Goal: Transaction & Acquisition: Subscribe to service/newsletter

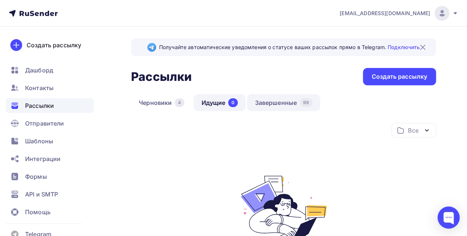
click at [269, 99] on link "Завершенные 99" at bounding box center [283, 102] width 73 height 17
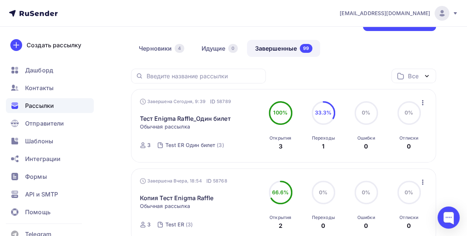
scroll to position [111, 0]
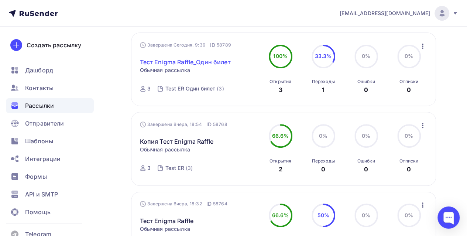
click at [214, 64] on link "Тест Enigma Raffle_Один билет" at bounding box center [185, 62] width 91 height 9
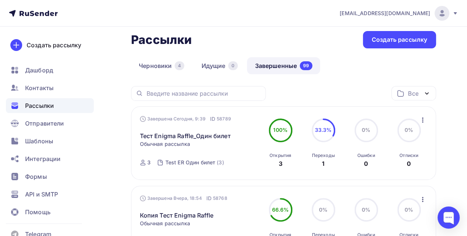
scroll to position [74, 0]
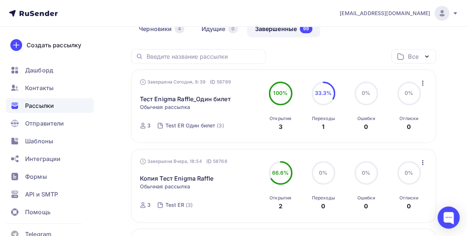
click at [422, 82] on icon "button" at bounding box center [422, 82] width 1 height 5
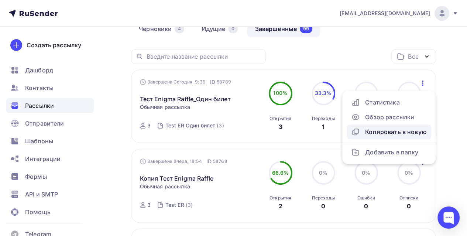
click at [416, 133] on div "Копировать в новую" at bounding box center [389, 131] width 76 height 9
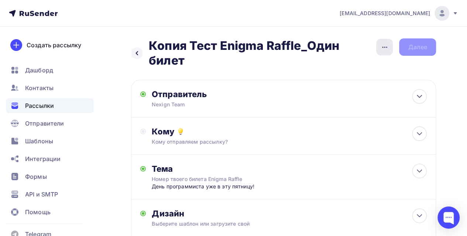
click at [382, 47] on icon "button" at bounding box center [384, 47] width 9 height 9
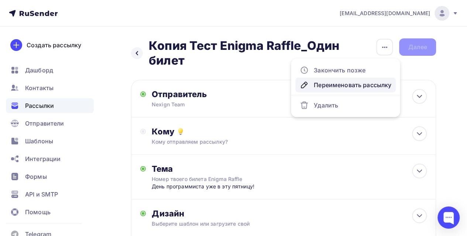
click at [329, 86] on div "Переименовать рассылку" at bounding box center [346, 84] width 92 height 9
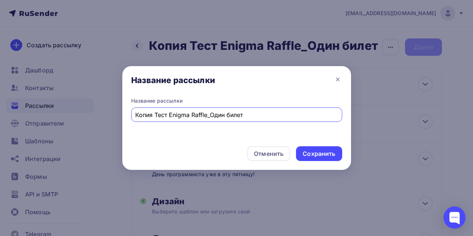
drag, startPoint x: 169, startPoint y: 113, endPoint x: 90, endPoint y: 108, distance: 78.8
click at [90, 108] on div "Название рассылки Название рассылки Копия Тест Enigma Raffle_Один билет Отменит…" at bounding box center [236, 118] width 473 height 236
type input "Enigma Raffle_Один билет"
click at [320, 156] on div "Сохранить" at bounding box center [318, 154] width 32 height 8
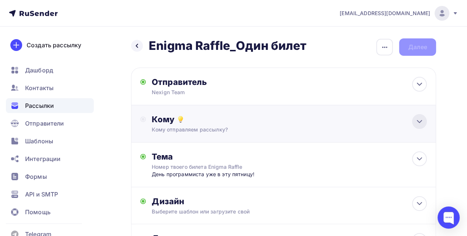
click at [420, 117] on div at bounding box center [419, 121] width 15 height 15
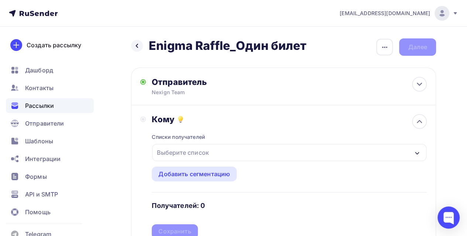
click at [406, 150] on div "Выберите список" at bounding box center [289, 152] width 274 height 17
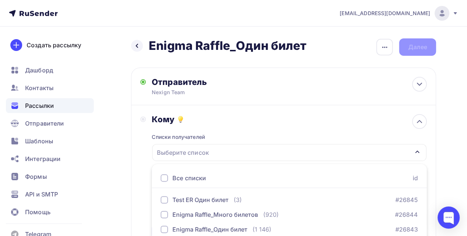
scroll to position [119, 0]
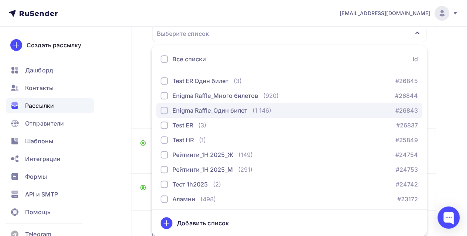
click at [163, 110] on div "button" at bounding box center [164, 110] width 7 height 7
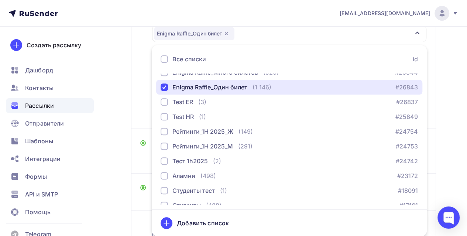
scroll to position [0, 0]
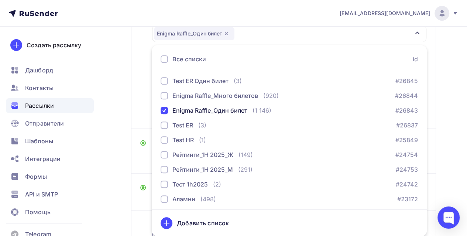
click at [454, 138] on div "Назад Enigma Raffle_Один билет Enigma Raffle_Один билет Закончить позже Переиме…" at bounding box center [233, 102] width 467 height 388
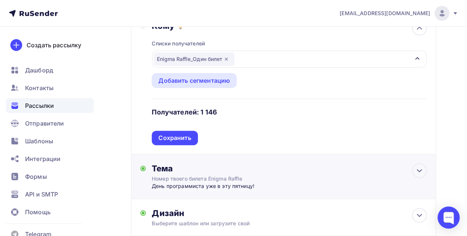
scroll to position [82, 0]
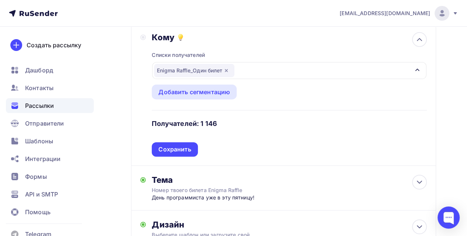
click at [181, 148] on div "Сохранить" at bounding box center [174, 149] width 32 height 8
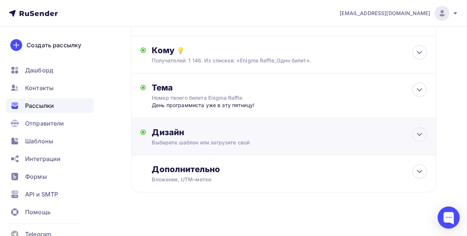
scroll to position [73, 0]
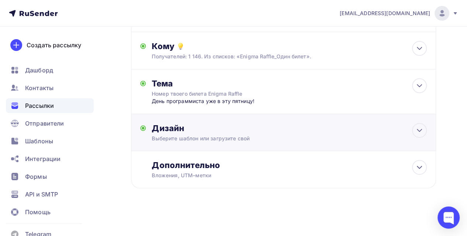
click at [284, 139] on div "Выберите шаблон или загрузите свой" at bounding box center [275, 138] width 247 height 7
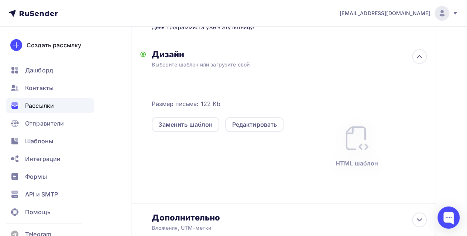
scroll to position [147, 0]
click at [272, 123] on div "Редактировать" at bounding box center [254, 124] width 45 height 9
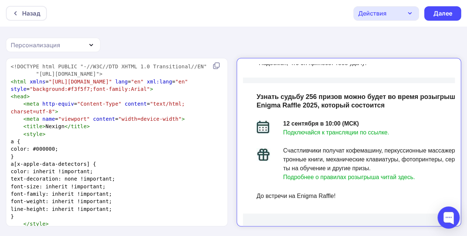
scroll to position [209, 6]
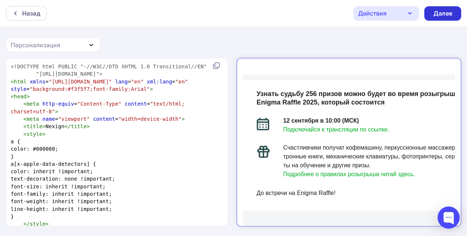
click at [442, 12] on div "Далее" at bounding box center [442, 13] width 19 height 8
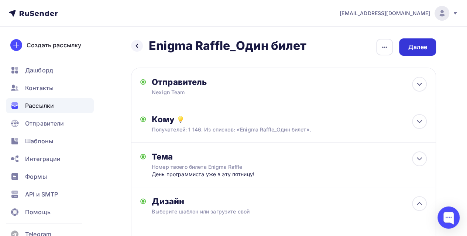
click at [416, 48] on div "Далее" at bounding box center [417, 47] width 19 height 8
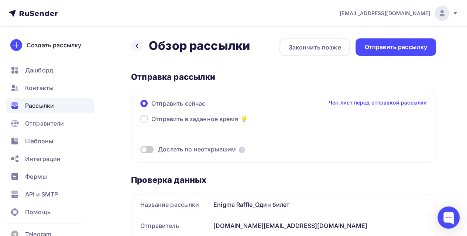
click at [151, 149] on span at bounding box center [146, 149] width 13 height 7
click at [140, 151] on input "checkbox" at bounding box center [140, 151] width 0 height 0
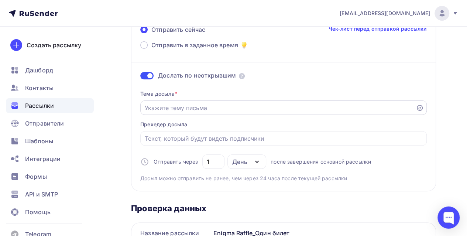
scroll to position [111, 0]
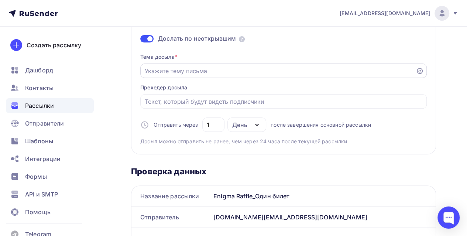
click at [182, 76] on div at bounding box center [283, 70] width 286 height 14
click at [184, 70] on input "Отправить в заданное время" at bounding box center [278, 70] width 267 height 9
type input "Твой Enigma Ticket ждет тебя!"
click at [215, 126] on input "1" at bounding box center [214, 124] width 14 height 9
click at [250, 123] on div "День" at bounding box center [246, 124] width 39 height 14
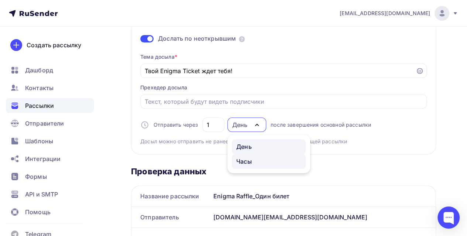
click at [250, 164] on div "Часы" at bounding box center [244, 161] width 16 height 9
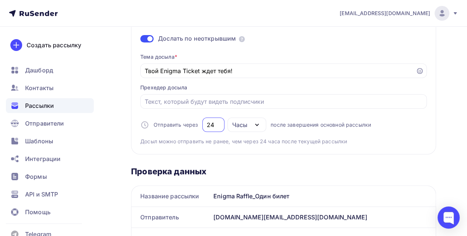
drag, startPoint x: 214, startPoint y: 127, endPoint x: 206, endPoint y: 125, distance: 8.3
click at [207, 125] on input "24" at bounding box center [214, 124] width 14 height 9
type input "46"
click at [275, 134] on div "Тема досыла * Твой Enigma Ticket ждет тебя! Прехедер досыла Отправить через 46 …" at bounding box center [283, 96] width 286 height 98
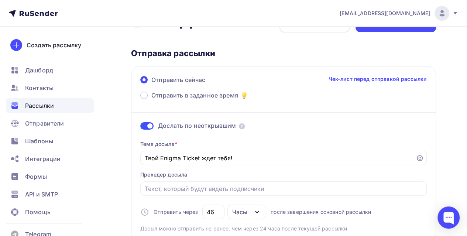
scroll to position [0, 0]
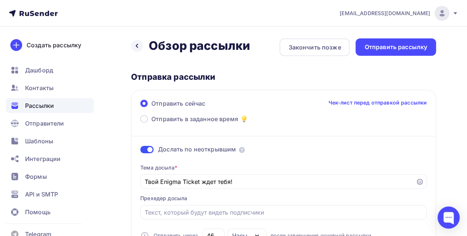
click at [144, 150] on span at bounding box center [146, 149] width 13 height 7
click at [140, 151] on input "checkbox" at bounding box center [140, 151] width 0 height 0
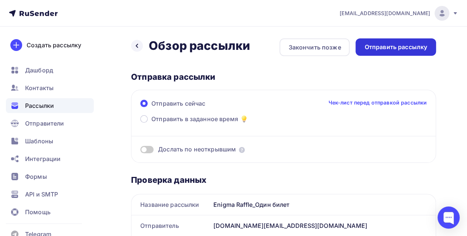
click at [394, 46] on div "Отправить рассылку" at bounding box center [395, 47] width 63 height 8
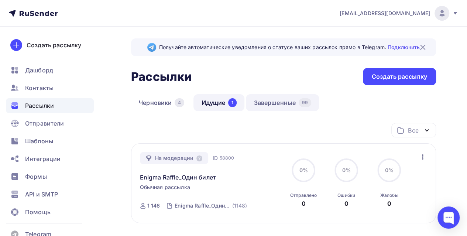
click at [277, 102] on link "Завершенные 99" at bounding box center [282, 102] width 73 height 17
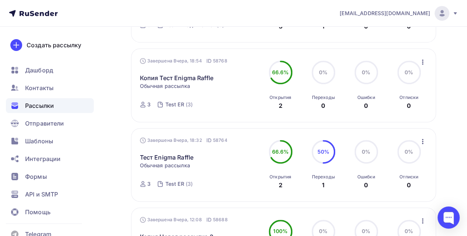
scroll to position [185, 0]
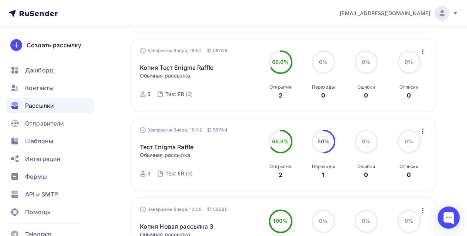
click at [420, 131] on icon "button" at bounding box center [422, 131] width 9 height 9
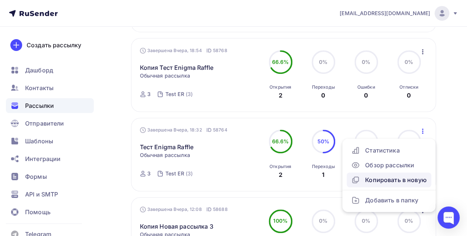
click at [399, 184] on div "Копировать в новую" at bounding box center [389, 179] width 76 height 9
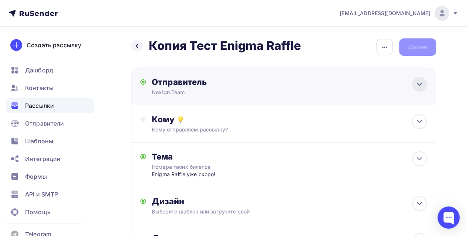
click at [421, 83] on icon at bounding box center [419, 84] width 4 height 2
type input "Nexign Team"
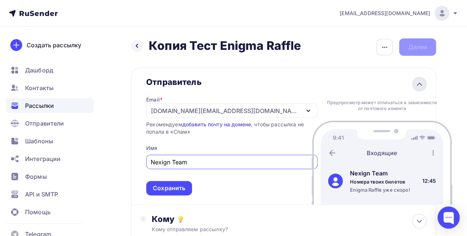
scroll to position [0, 0]
click at [421, 83] on icon at bounding box center [419, 84] width 9 height 9
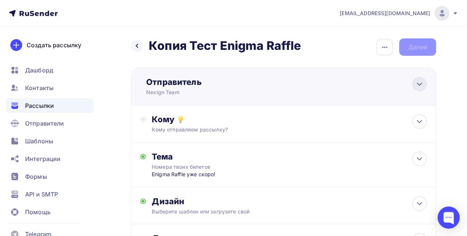
scroll to position [0, 0]
click at [419, 119] on icon at bounding box center [419, 121] width 9 height 9
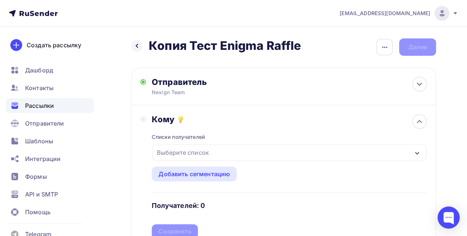
click at [254, 151] on div "Выберите список" at bounding box center [289, 152] width 274 height 17
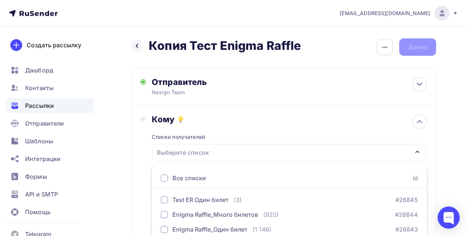
scroll to position [119, 0]
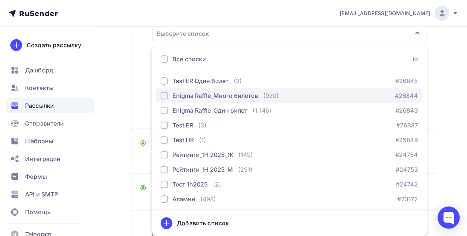
click at [214, 93] on div "Enigma Raffle_Много билетов" at bounding box center [215, 95] width 86 height 9
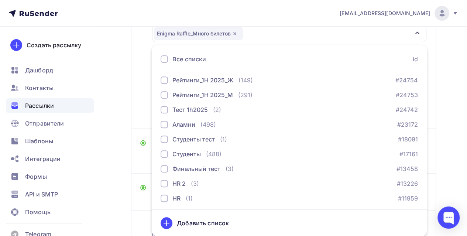
scroll to position [75, 0]
click at [446, 116] on div "Назад Копия Тест Enigma Raffle Копия Тест Enigma Raffle Закончить позже Переиме…" at bounding box center [233, 102] width 467 height 388
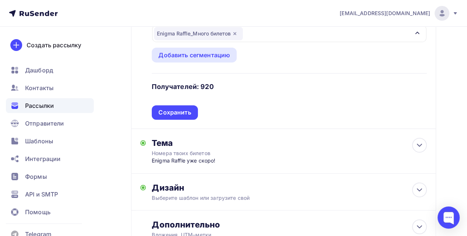
drag, startPoint x: 178, startPoint y: 111, endPoint x: 195, endPoint y: 108, distance: 16.9
click at [178, 111] on div "Сохранить" at bounding box center [174, 112] width 32 height 8
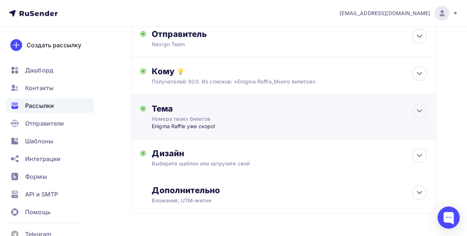
scroll to position [37, 0]
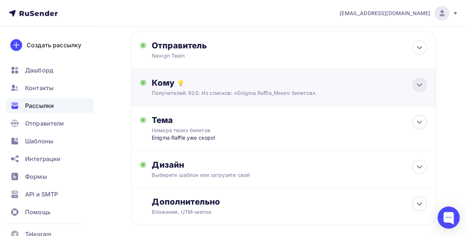
click at [423, 85] on icon at bounding box center [419, 84] width 9 height 9
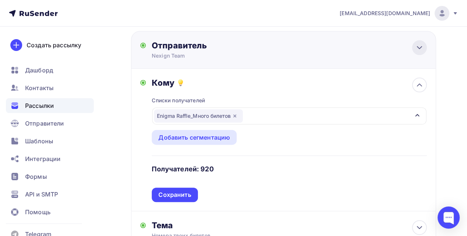
click at [421, 45] on icon at bounding box center [419, 47] width 9 height 9
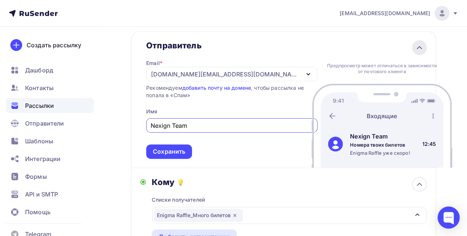
scroll to position [0, 0]
click at [185, 150] on div "Сохранить" at bounding box center [169, 151] width 32 height 8
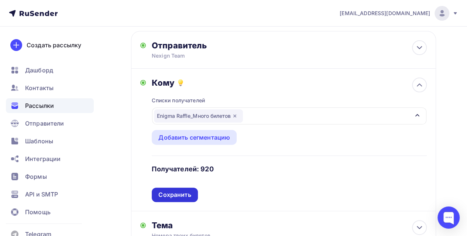
click at [183, 195] on div "Сохранить" at bounding box center [174, 194] width 32 height 8
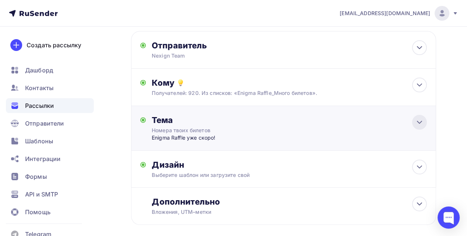
click at [422, 124] on icon at bounding box center [419, 122] width 9 height 9
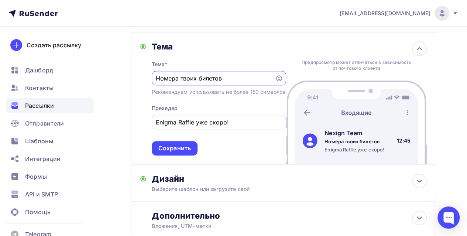
scroll to position [110, 0]
type input "Номера твоих билетов Enigma Raffle"
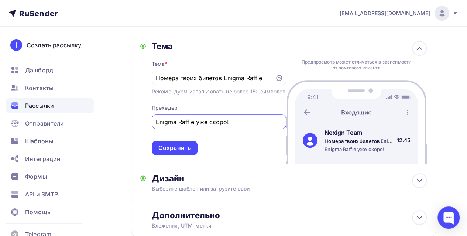
drag, startPoint x: 233, startPoint y: 128, endPoint x: 153, endPoint y: 131, distance: 80.5
click at [153, 129] on div "Enigma Raffle уже скоро!" at bounding box center [219, 121] width 134 height 14
type input "L"
type input "День программиста уже в эту пятницу!"
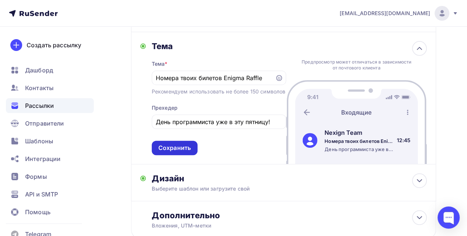
click at [185, 152] on div "Сохранить" at bounding box center [174, 148] width 32 height 8
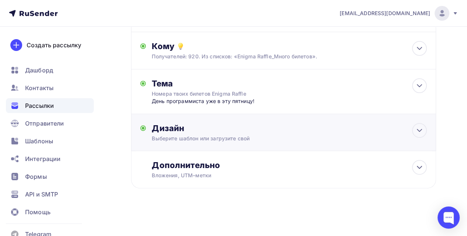
scroll to position [73, 0]
click at [315, 141] on div "Выберите шаблон или загрузите свой" at bounding box center [275, 138] width 247 height 7
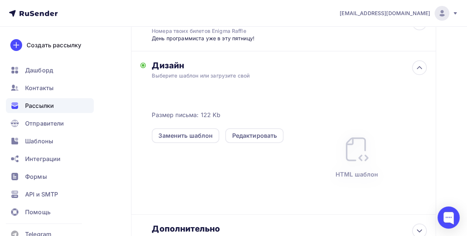
scroll to position [147, 0]
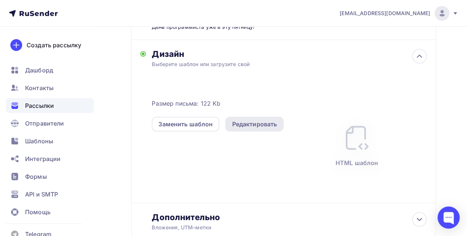
click at [269, 127] on div "Редактировать" at bounding box center [254, 124] width 45 height 9
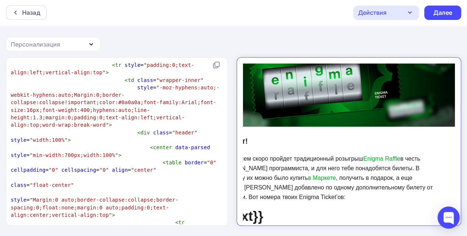
scroll to position [1029, 0]
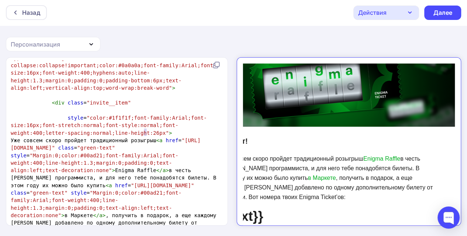
click at [147, 137] on span "Уже совсем скоро пройдет традиционный розыгрыш < a href = "https://hrm.nexign.c…" at bounding box center [115, 185] width 209 height 96
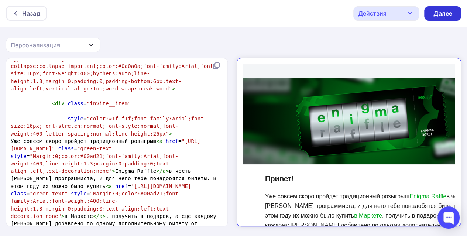
click at [439, 13] on div "Далее" at bounding box center [442, 13] width 19 height 8
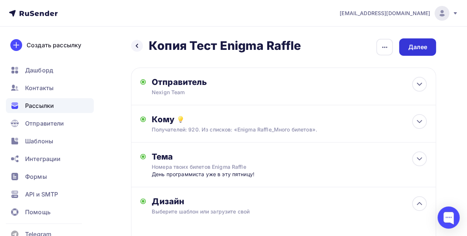
click at [422, 50] on div "Далее" at bounding box center [417, 47] width 19 height 8
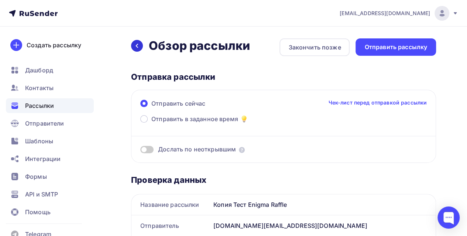
click at [139, 45] on icon at bounding box center [137, 46] width 6 height 6
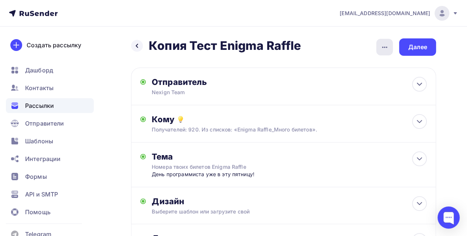
click at [386, 47] on icon "button" at bounding box center [384, 47] width 5 height 1
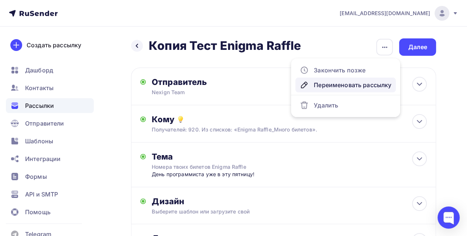
click at [327, 86] on div "Переименовать рассылку" at bounding box center [346, 84] width 92 height 9
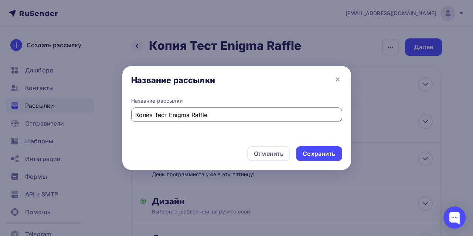
drag, startPoint x: 168, startPoint y: 113, endPoint x: 87, endPoint y: 102, distance: 81.2
click at [87, 102] on div "Название рассылки Название рассылки Копия Тест Enigma Raffle Отменить Сохранить" at bounding box center [236, 118] width 473 height 236
click at [187, 112] on input "Enigma Raffle" at bounding box center [236, 114] width 202 height 9
type input "Enigma Raffle Много билетов"
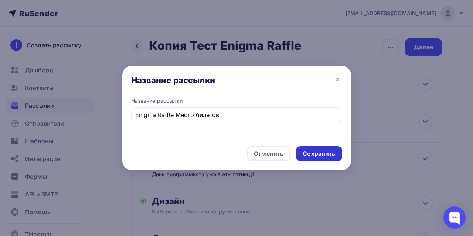
click at [306, 152] on div "Сохранить" at bounding box center [318, 154] width 32 height 8
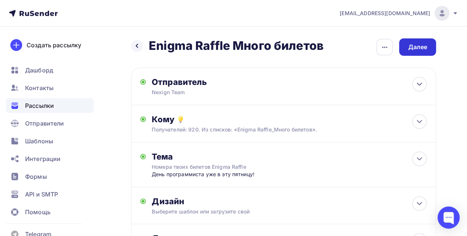
click at [427, 49] on div "Далее" at bounding box center [417, 47] width 19 height 8
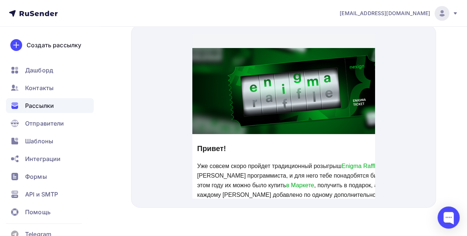
drag, startPoint x: 303, startPoint y: 186, endPoint x: 506, endPoint y: 223, distance: 205.5
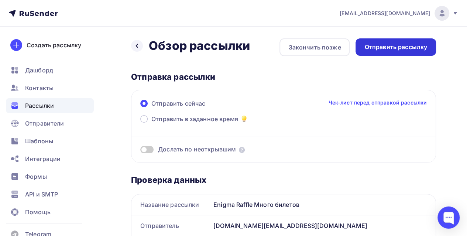
click at [394, 49] on div "Отправить рассылку" at bounding box center [395, 47] width 63 height 8
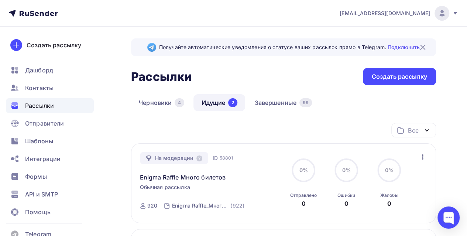
click at [216, 110] on link "Идущие 2" at bounding box center [219, 102] width 52 height 17
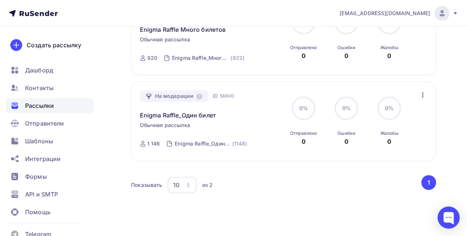
scroll to position [74, 0]
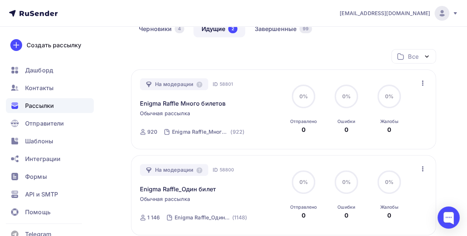
click at [456, 14] on icon at bounding box center [455, 13] width 3 height 2
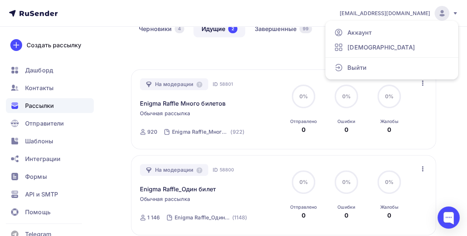
click at [456, 14] on icon at bounding box center [455, 13] width 3 height 2
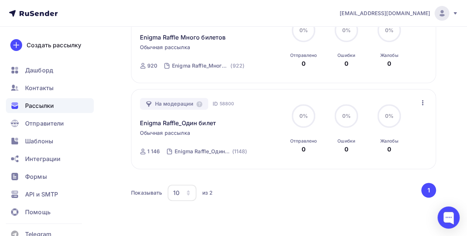
scroll to position [70, 0]
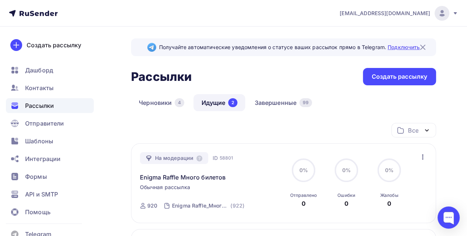
click at [403, 47] on link "Подключить" at bounding box center [404, 47] width 32 height 6
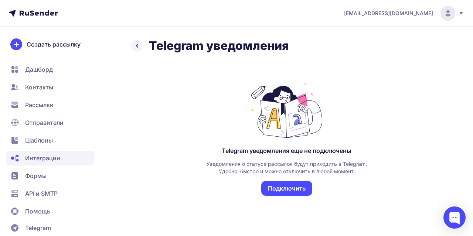
click at [280, 183] on button "Подключить" at bounding box center [286, 188] width 51 height 15
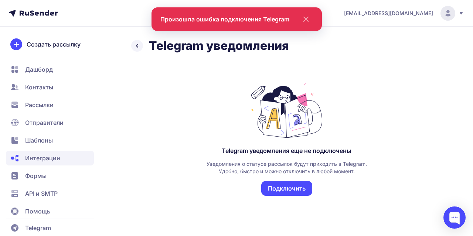
click at [137, 48] on icon at bounding box center [137, 45] width 9 height 9
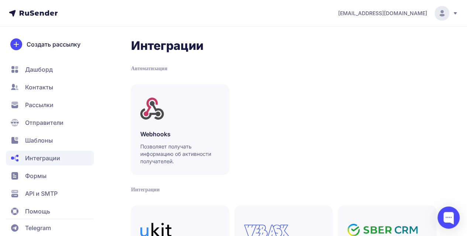
click at [46, 107] on span "Рассылки" at bounding box center [39, 104] width 28 height 9
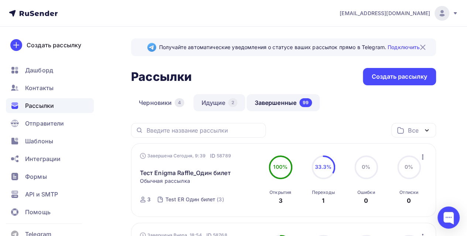
click at [217, 101] on link "Идущие 2" at bounding box center [219, 102] width 52 height 17
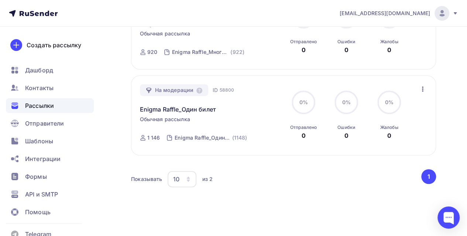
scroll to position [144, 0]
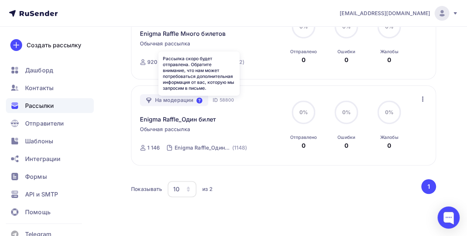
click at [199, 100] on icon at bounding box center [199, 100] width 6 height 6
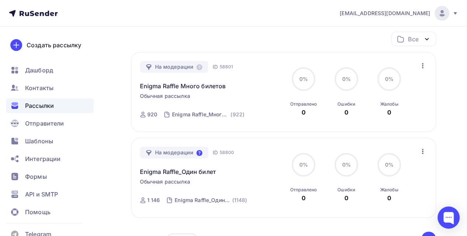
scroll to position [33, 0]
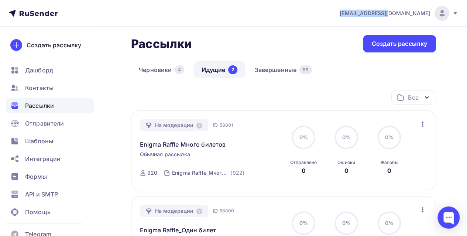
drag, startPoint x: 382, startPoint y: 12, endPoint x: 430, endPoint y: 13, distance: 47.3
click at [430, 13] on div "[EMAIL_ADDRESS][DOMAIN_NAME] Аккаунт Тарифы Выйти" at bounding box center [395, 13] width 126 height 15
copy span "[EMAIL_ADDRESS][DOMAIN_NAME]"
click at [238, 39] on div "Рассылки Рассылки Создать рассылку" at bounding box center [283, 43] width 305 height 17
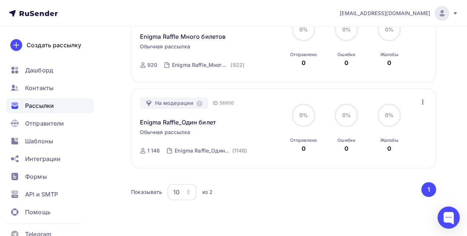
scroll to position [148, 0]
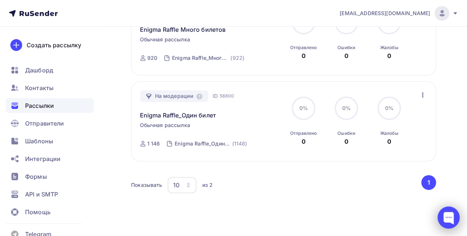
click at [456, 219] on div at bounding box center [448, 217] width 22 height 22
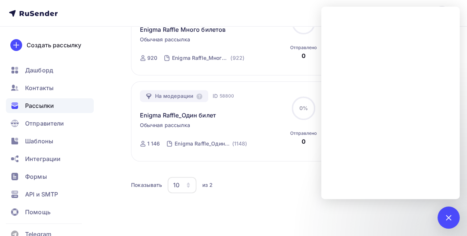
scroll to position [181, 0]
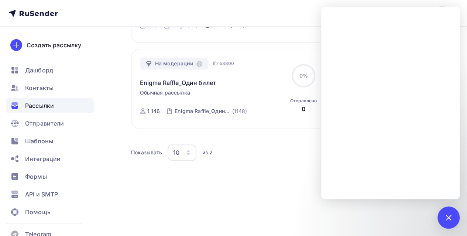
click at [296, 168] on div "Показывать 10 10 20 50 100 из 2 ‹ 1 ›" at bounding box center [283, 157] width 305 height 28
click at [379, 212] on div "Получайте автоматические уведомления о статусе ваших рассылок прямо в Telegram.…" at bounding box center [233, 40] width 467 height 389
click at [452, 214] on div at bounding box center [448, 217] width 22 height 22
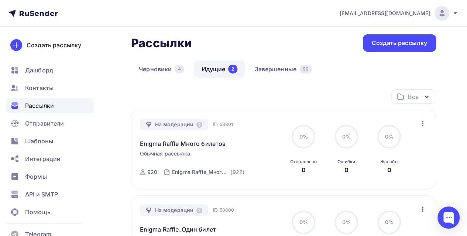
scroll to position [33, 0]
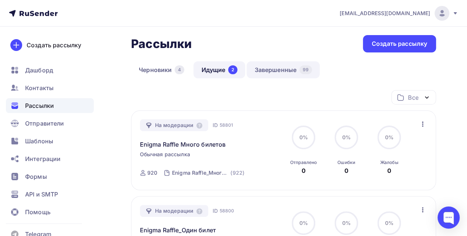
click at [273, 68] on link "Завершенные 99" at bounding box center [283, 69] width 73 height 17
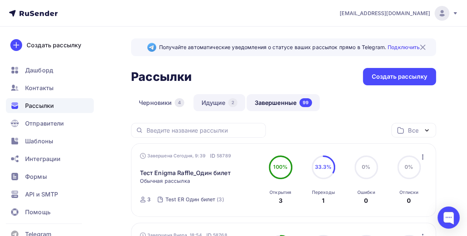
click at [213, 100] on link "Идущие 2" at bounding box center [219, 102] width 52 height 17
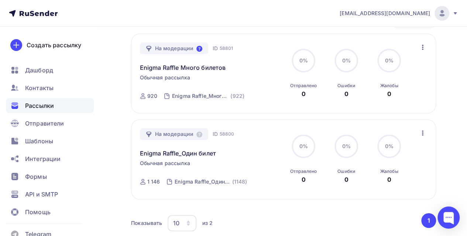
scroll to position [111, 0]
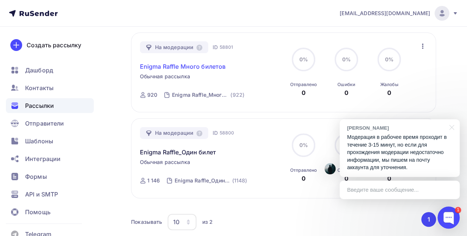
click at [184, 66] on link "Enigma Raffle Много билетов" at bounding box center [183, 66] width 86 height 9
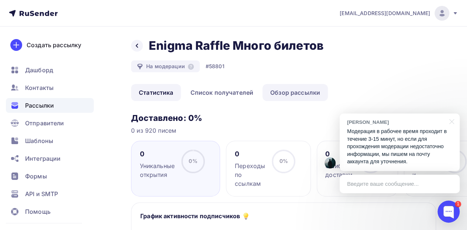
click at [280, 94] on link "Обзор рассылки" at bounding box center [294, 92] width 65 height 17
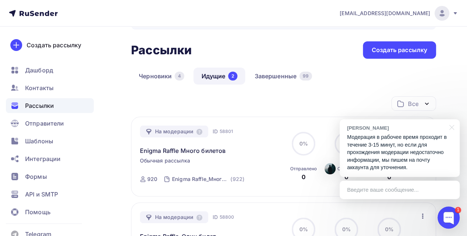
scroll to position [111, 0]
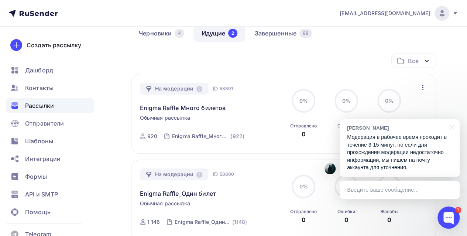
scroll to position [33, 0]
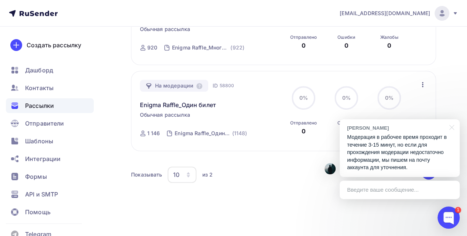
scroll to position [181, 0]
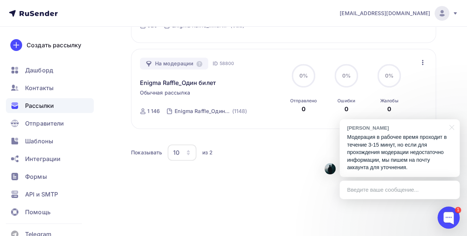
click at [396, 190] on div "Введите ваше сообщение..." at bounding box center [400, 190] width 120 height 18
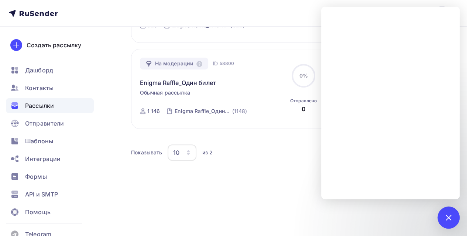
click at [271, 151] on div "Показывать 10 10 20 50 100 из 2" at bounding box center [275, 152] width 289 height 17
click at [294, 172] on div "Все Все папки Создать новую папку На модерации ID 58801 Enigma Raffle Много бил…" at bounding box center [283, 66] width 305 height 246
click at [291, 138] on div "Все Все папки Создать новую папку На модерации ID 58801 Enigma Raffle Много бил…" at bounding box center [283, 56] width 305 height 227
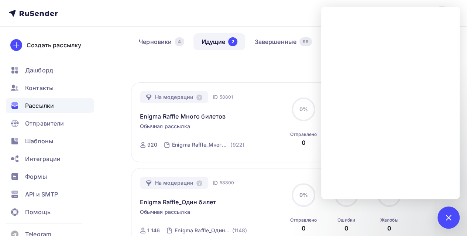
scroll to position [0, 0]
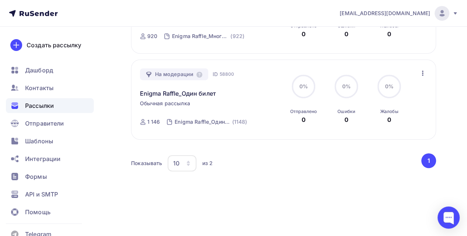
scroll to position [181, 0]
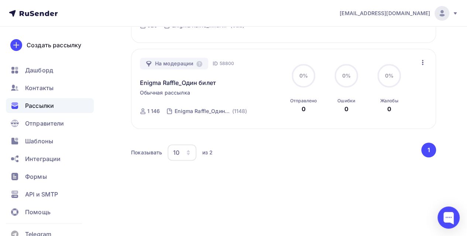
click at [429, 150] on button "1" at bounding box center [428, 150] width 15 height 15
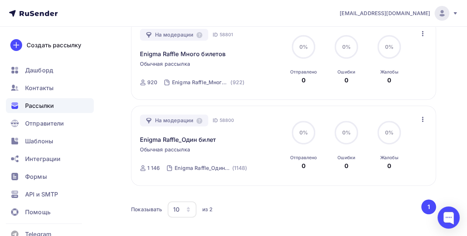
scroll to position [33, 0]
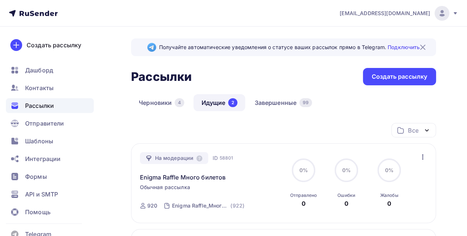
scroll to position [181, 0]
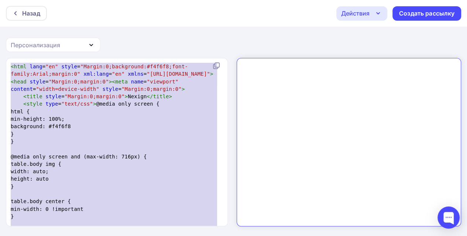
scroll to position [0, 0]
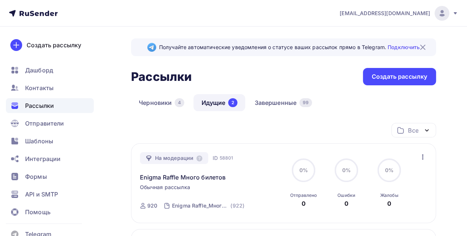
scroll to position [181, 0]
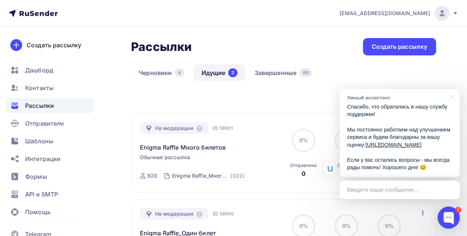
scroll to position [37, 0]
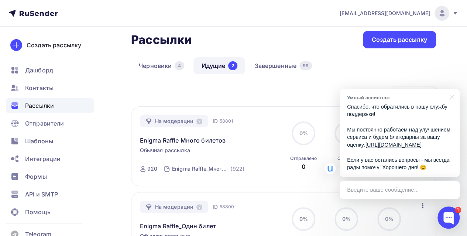
click at [399, 185] on div "Введите ваше сообщение..." at bounding box center [400, 190] width 120 height 18
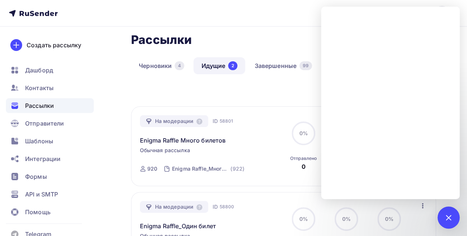
click at [304, 16] on nav "it.uc@nexign.com Аккаунт Тарифы Выйти Создать рассылку Дашборд Контакты Рассылк…" at bounding box center [233, 13] width 467 height 27
click at [453, 217] on div at bounding box center [448, 217] width 10 height 10
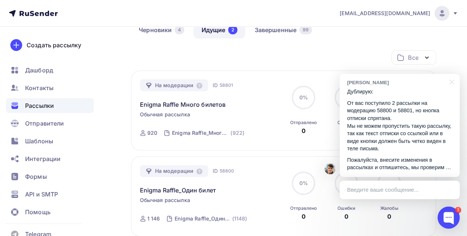
scroll to position [74, 0]
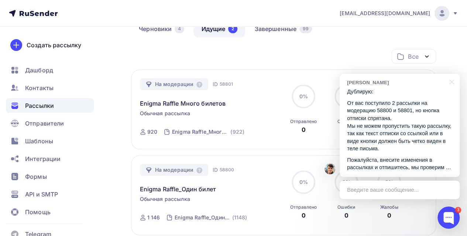
click at [406, 137] on p "От вас поступило 2 рассылки на модерацию 58800 и 58801, но кнопка отписки спрят…" at bounding box center [399, 125] width 105 height 53
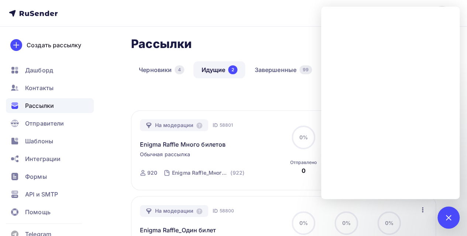
scroll to position [0, 0]
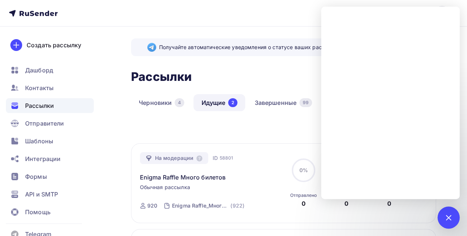
click at [243, 134] on div "Все Все папки Создать новую папку" at bounding box center [283, 133] width 305 height 20
click at [446, 217] on div at bounding box center [448, 217] width 10 height 10
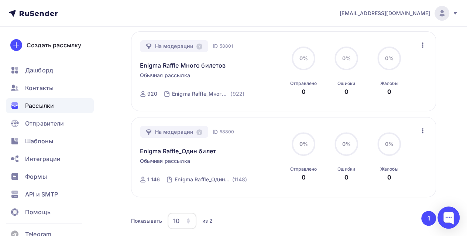
scroll to position [111, 0]
click at [423, 46] on icon "button" at bounding box center [422, 46] width 9 height 9
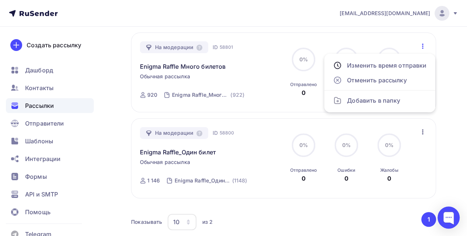
click at [449, 88] on div "Получайте автоматические уведомления о статусе ваших рассылок прямо в Telegram.…" at bounding box center [233, 110] width 467 height 389
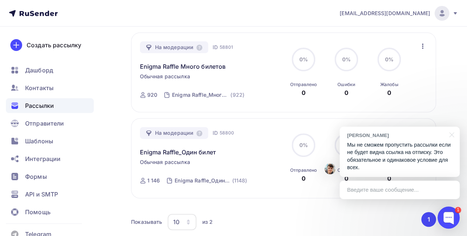
click at [399, 152] on p "Мы не сможем пропустить рассылки если не будет видна ссылка на отписку. Это обя…" at bounding box center [399, 156] width 105 height 30
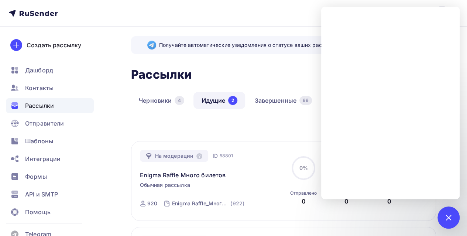
scroll to position [0, 0]
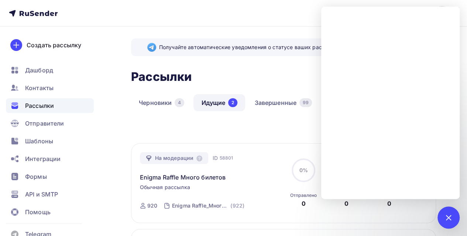
click at [279, 130] on div "Все Все папки Создать новую папку" at bounding box center [283, 133] width 305 height 20
click at [446, 218] on div at bounding box center [448, 217] width 10 height 10
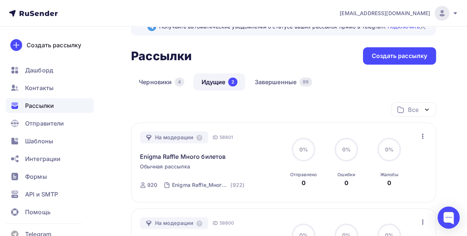
scroll to position [74, 0]
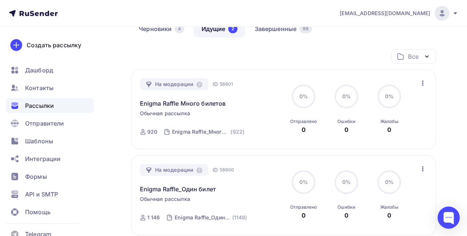
click at [422, 83] on icon "button" at bounding box center [422, 82] width 1 height 5
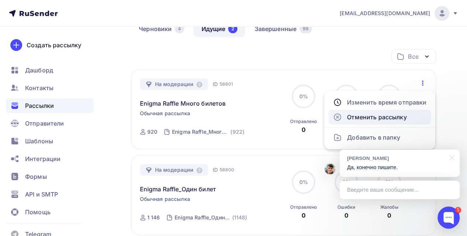
click at [380, 117] on div "Отменить рассылку" at bounding box center [379, 117] width 93 height 9
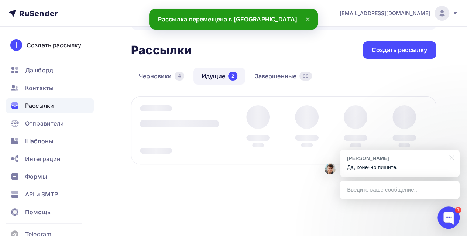
scroll to position [27, 0]
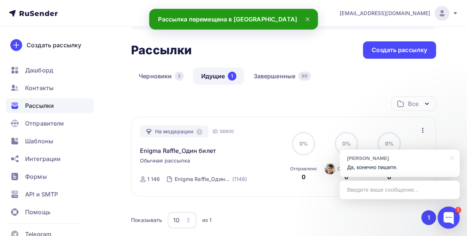
click at [422, 130] on icon "button" at bounding box center [422, 130] width 1 height 5
click at [454, 157] on div at bounding box center [450, 157] width 18 height 15
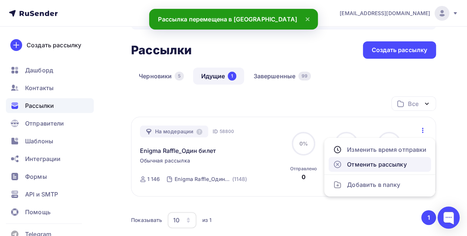
click at [369, 167] on div "Отменить рассылку" at bounding box center [379, 164] width 93 height 9
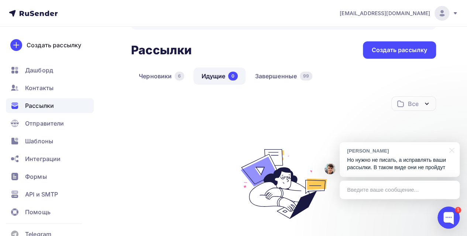
click at [368, 192] on div "Введите ваше сообщение..." at bounding box center [400, 190] width 120 height 18
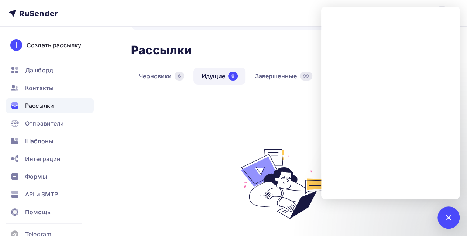
click at [219, 116] on div "Все Все папки Создать новую папку" at bounding box center [283, 106] width 305 height 20
click at [457, 219] on div "1" at bounding box center [448, 217] width 22 height 22
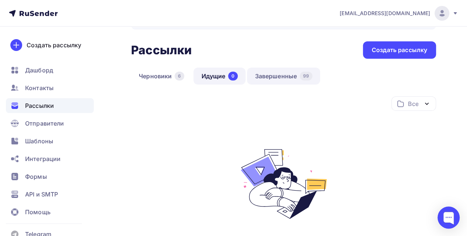
click at [279, 79] on link "Завершенные 99" at bounding box center [283, 76] width 73 height 17
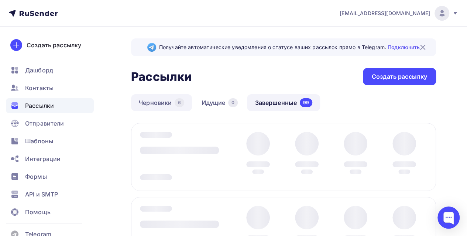
click at [165, 103] on link "Черновики 6" at bounding box center [161, 102] width 61 height 17
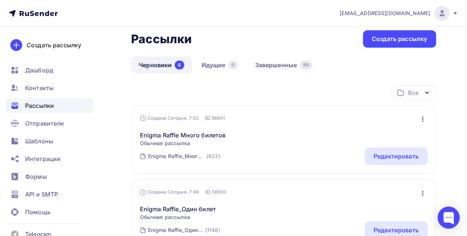
scroll to position [37, 0]
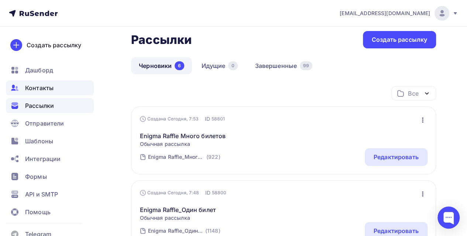
click at [52, 91] on span "Контакты" at bounding box center [39, 87] width 28 height 9
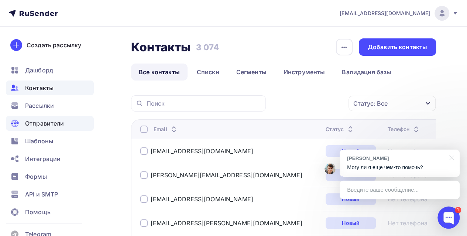
click at [48, 127] on span "Отправители" at bounding box center [44, 123] width 39 height 9
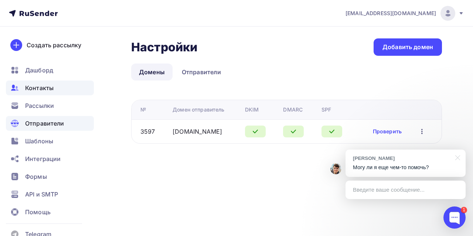
click at [48, 88] on span "Контакты" at bounding box center [39, 87] width 28 height 9
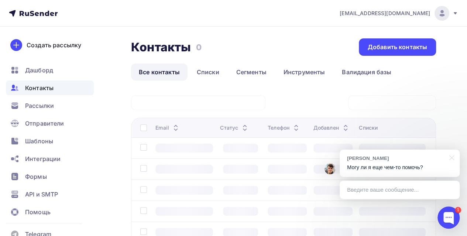
click at [452, 158] on div at bounding box center [450, 157] width 18 height 15
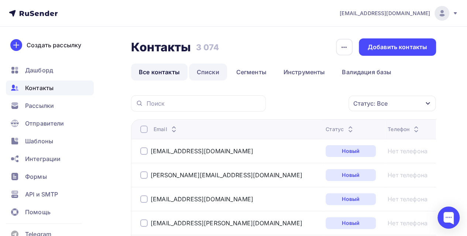
click at [215, 75] on link "Списки" at bounding box center [208, 71] width 38 height 17
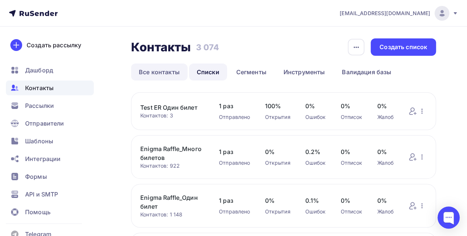
click at [168, 79] on link "Все контакты" at bounding box center [159, 71] width 56 height 17
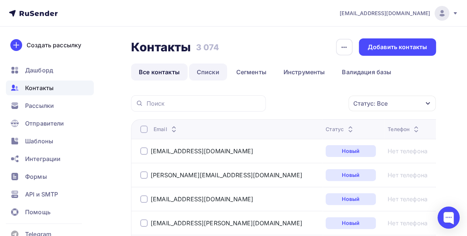
click at [205, 71] on link "Списки" at bounding box center [208, 71] width 38 height 17
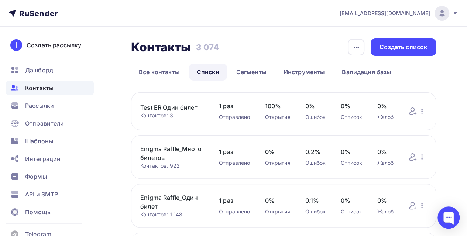
scroll to position [37, 0]
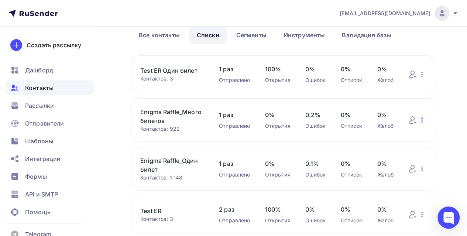
click at [422, 118] on icon "button" at bounding box center [422, 120] width 9 height 9
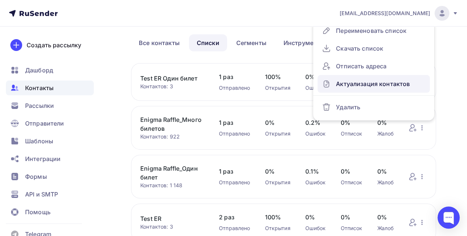
click at [367, 83] on div "Актуализация контактов" at bounding box center [373, 84] width 103 height 12
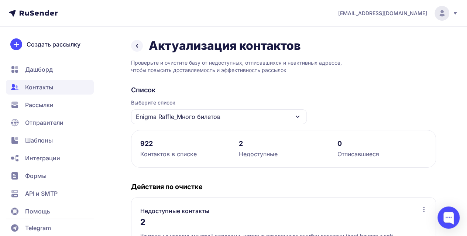
click at [225, 119] on div "Enigma Raffle_Много билетов" at bounding box center [219, 116] width 176 height 15
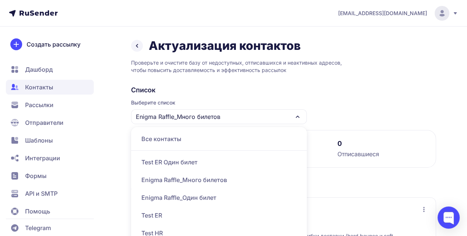
click at [228, 181] on div "Enigma Raffle_Много билетов" at bounding box center [218, 180] width 167 height 18
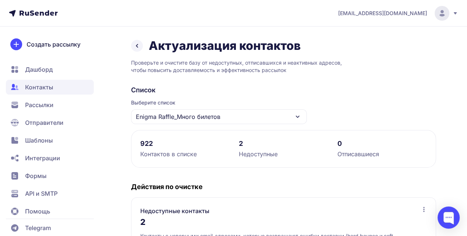
click at [137, 41] on icon at bounding box center [137, 45] width 9 height 9
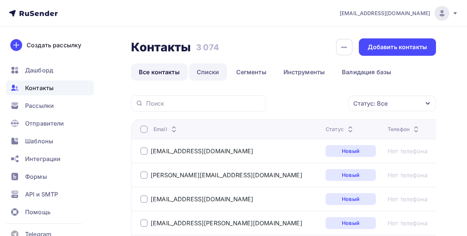
click at [215, 72] on link "Списки" at bounding box center [208, 71] width 38 height 17
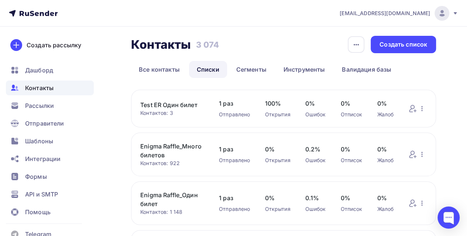
scroll to position [37, 0]
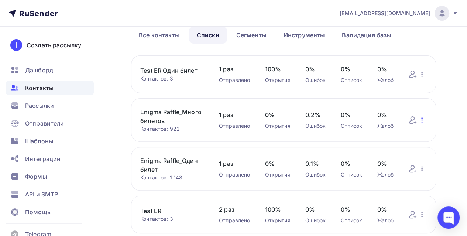
click at [423, 122] on icon "button" at bounding box center [422, 120] width 9 height 9
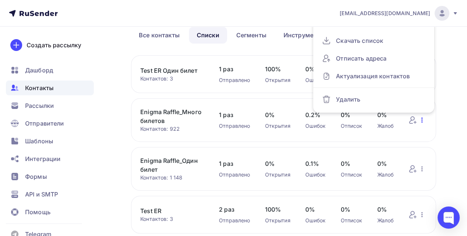
scroll to position [29, 0]
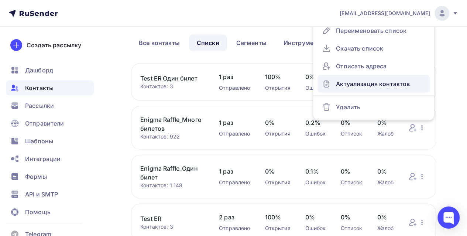
click at [365, 80] on div "Актуализация контактов" at bounding box center [373, 84] width 103 height 12
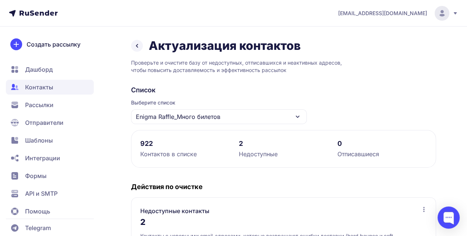
click at [243, 145] on div "2" at bounding box center [284, 143] width 90 height 9
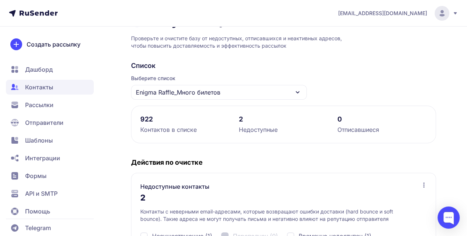
scroll to position [111, 0]
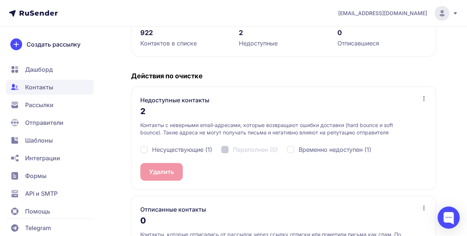
click at [174, 148] on span "Несуществующие (1)" at bounding box center [182, 149] width 60 height 9
checkbox input "true"
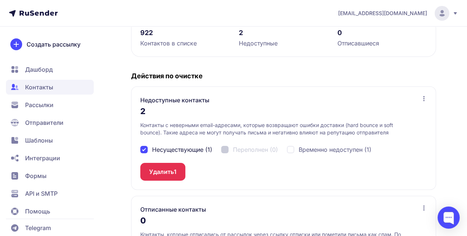
click at [295, 148] on div "Временно недоступен (1)" at bounding box center [329, 149] width 85 height 9
checkbox input "true"
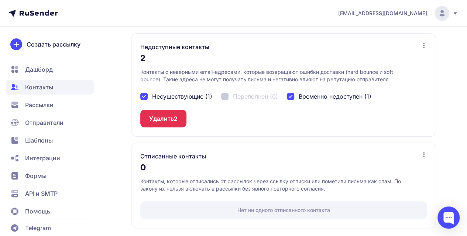
scroll to position [164, 0]
click at [52, 85] on span "Контакты" at bounding box center [39, 87] width 28 height 9
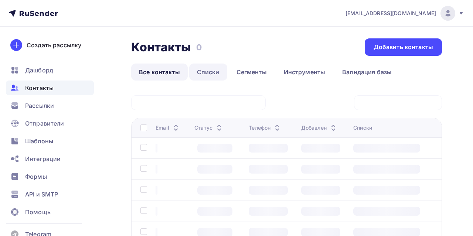
click at [211, 71] on link "Списки" at bounding box center [208, 71] width 38 height 17
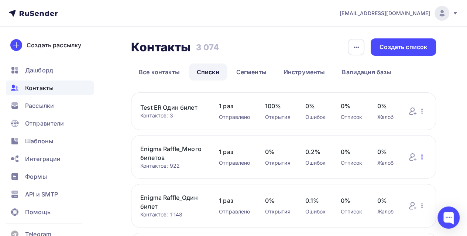
click at [421, 156] on icon "button" at bounding box center [422, 156] width 9 height 9
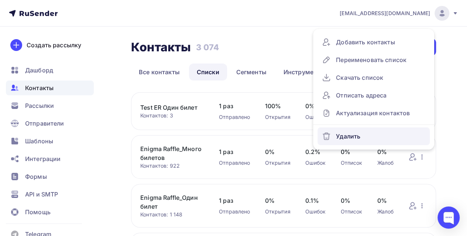
click at [351, 135] on div "Удалить" at bounding box center [373, 136] width 103 height 12
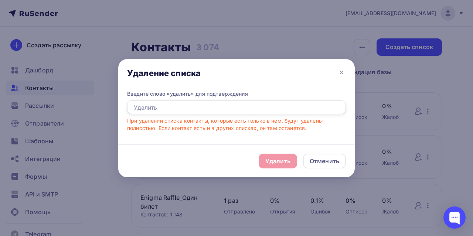
click at [189, 111] on input "text" at bounding box center [236, 107] width 219 height 14
type input "E"
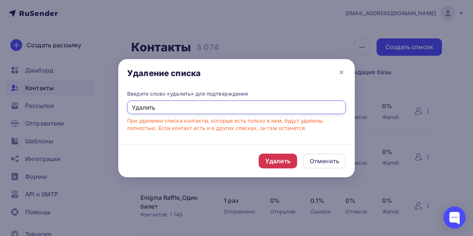
type input "Удалить"
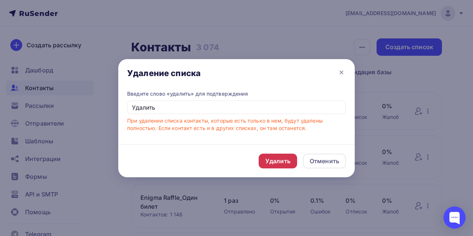
click at [275, 161] on div "Удалить" at bounding box center [277, 161] width 25 height 9
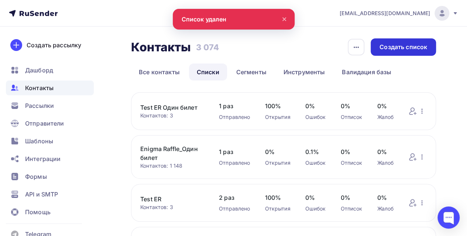
click at [398, 47] on div "Создать список" at bounding box center [404, 47] width 48 height 8
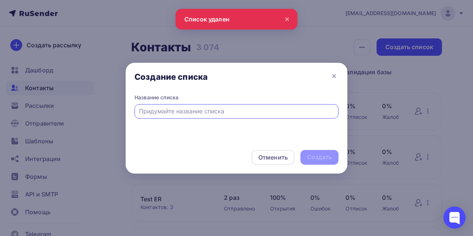
click at [157, 113] on input "text" at bounding box center [236, 111] width 195 height 9
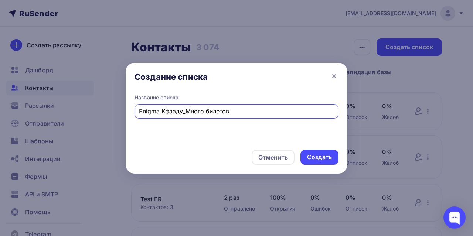
drag, startPoint x: 182, startPoint y: 111, endPoint x: 162, endPoint y: 111, distance: 19.9
click at [162, 111] on input "Enigma Кфааду_Много билетов" at bounding box center [236, 111] width 195 height 9
type input "Enigma Raffle_Много билетов"
click at [314, 158] on div "Создать" at bounding box center [319, 157] width 25 height 8
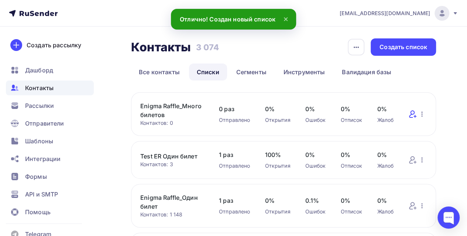
click at [412, 114] on icon at bounding box center [412, 114] width 9 height 9
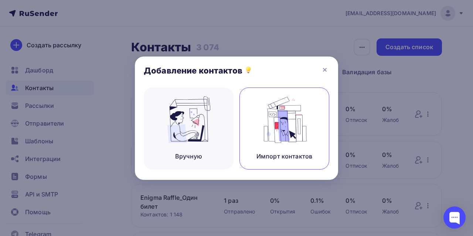
click at [302, 154] on div "Импорт контактов" at bounding box center [284, 156] width 56 height 9
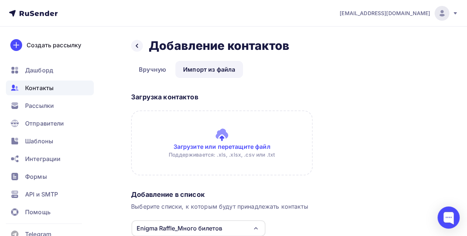
click at [192, 141] on input "file" at bounding box center [222, 142] width 182 height 65
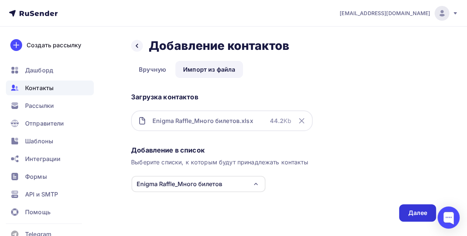
click at [414, 215] on div "Далее" at bounding box center [417, 213] width 19 height 8
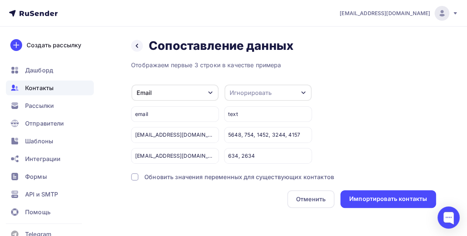
click at [251, 93] on div "Игнорировать" at bounding box center [251, 92] width 42 height 9
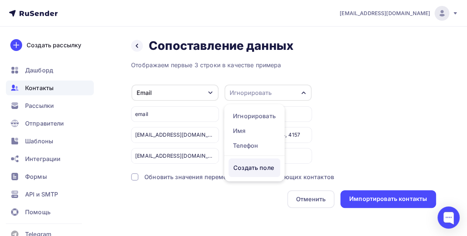
click at [247, 177] on div "Создать поле" at bounding box center [255, 167] width 52 height 18
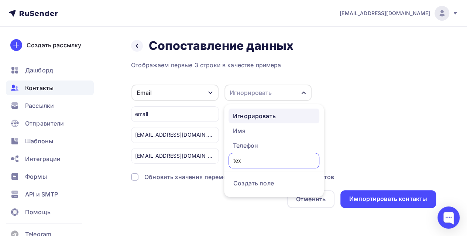
type input "text"
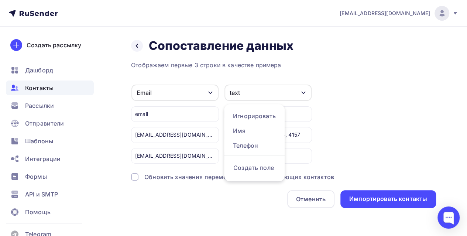
click at [433, 104] on div "Email Игнорировать Имя Телефон Создать поле email Aigul.Evseeva@nexign.com Aysy…" at bounding box center [283, 123] width 305 height 79
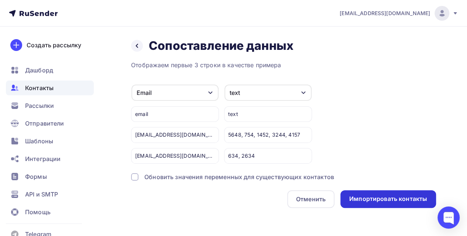
click at [379, 199] on div "Импортировать контакты" at bounding box center [388, 199] width 78 height 8
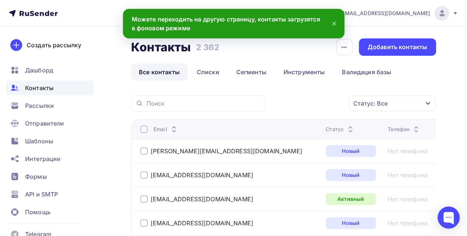
click at [346, 129] on icon at bounding box center [350, 131] width 9 height 9
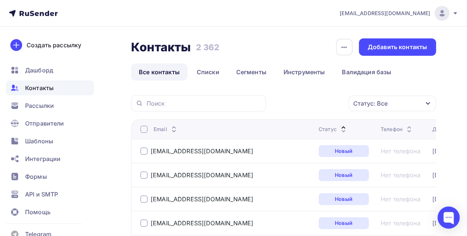
click at [339, 127] on icon at bounding box center [343, 131] width 9 height 9
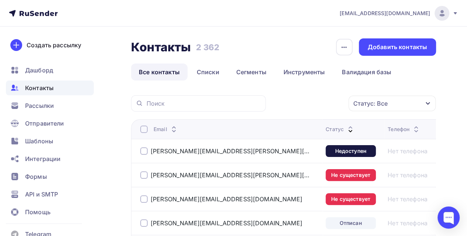
click at [44, 89] on span "Контакты" at bounding box center [39, 87] width 28 height 9
click at [219, 68] on link "Списки" at bounding box center [208, 71] width 38 height 17
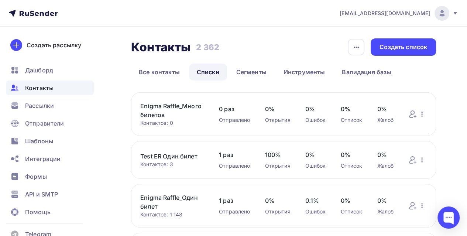
scroll to position [37, 0]
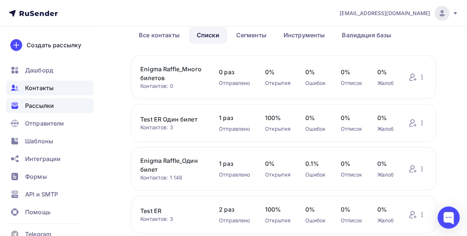
click at [38, 108] on span "Рассылки" at bounding box center [39, 105] width 29 height 9
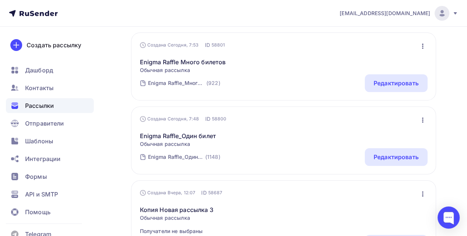
scroll to position [148, 0]
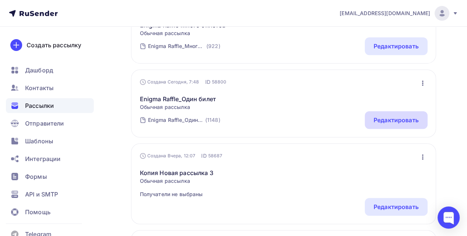
click at [394, 120] on div "Редактировать" at bounding box center [396, 120] width 45 height 9
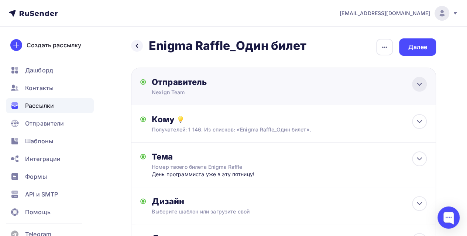
click at [418, 83] on icon at bounding box center [419, 84] width 4 height 2
type input "Nexign Team"
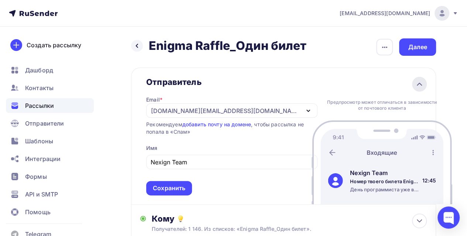
click at [418, 83] on icon at bounding box center [419, 84] width 9 height 9
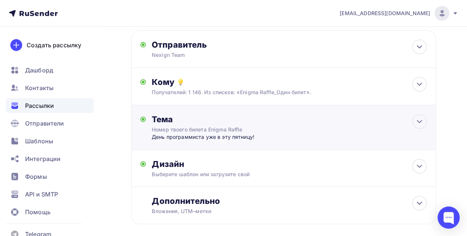
scroll to position [73, 0]
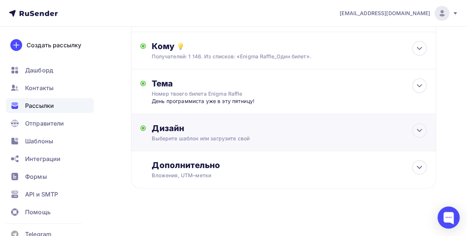
click at [281, 133] on div "Дизайн Выберите шаблон или загрузите свой Размер письма: 122 Kb Заменить шаблон…" at bounding box center [289, 132] width 275 height 19
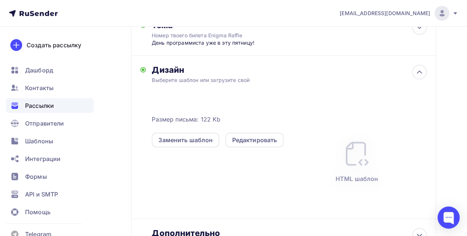
scroll to position [147, 0]
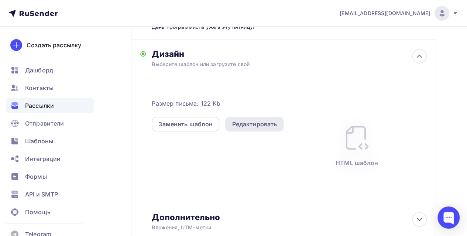
click at [261, 125] on div "Редактировать" at bounding box center [254, 124] width 45 height 9
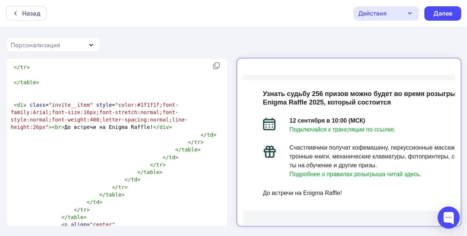
drag, startPoint x: 39, startPoint y: 149, endPoint x: 34, endPoint y: 149, distance: 4.4
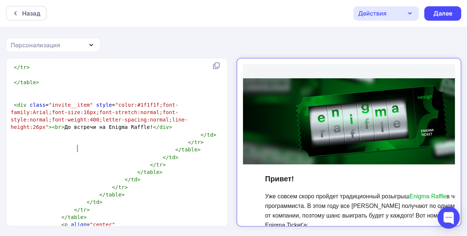
type textarea "аться от рассылки"
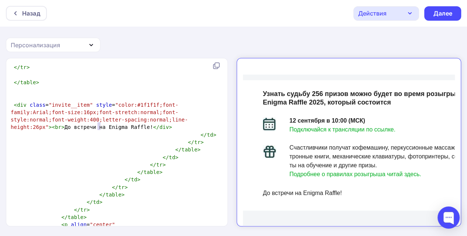
type textarea "11"
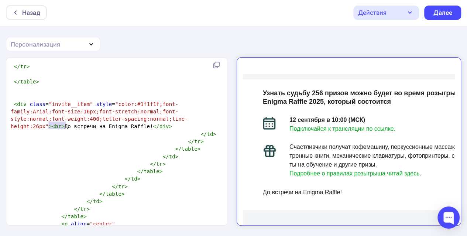
drag, startPoint x: 48, startPoint y: 125, endPoint x: 65, endPoint y: 125, distance: 17.4
type textarea "0A0A0A"
click at [332, 191] on td "Узнать судьбу 256 призов можно будет во время розыгрыша Enigma Raffle 2025, кот…" at bounding box center [365, 138] width 258 height 130
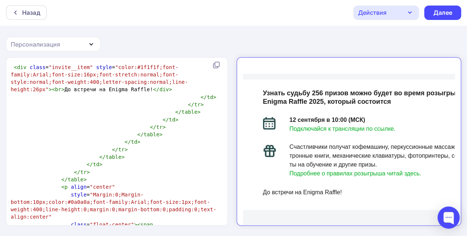
scroll to position [4591, 0]
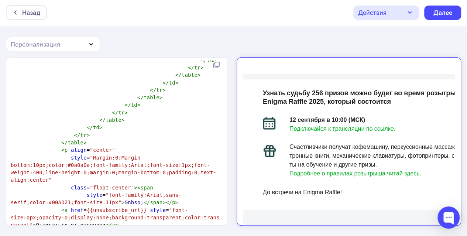
click at [313, 205] on td at bounding box center [365, 210] width 258 height 15
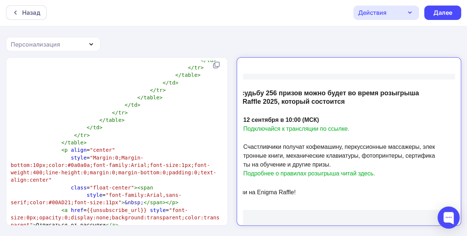
scroll to position [209, 0]
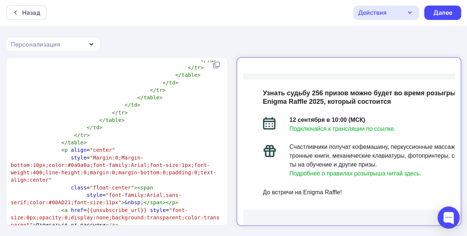
click at [305, 156] on div "Счастливчики получат кофемашину, перкуссионные массажеры, электронные книги, ме…" at bounding box center [379, 149] width 192 height 27
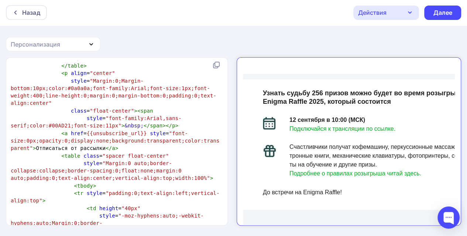
scroll to position [4703, 0]
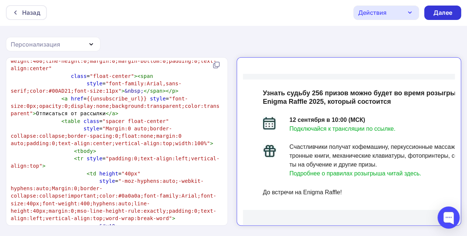
click at [447, 9] on div "Далее" at bounding box center [442, 12] width 19 height 8
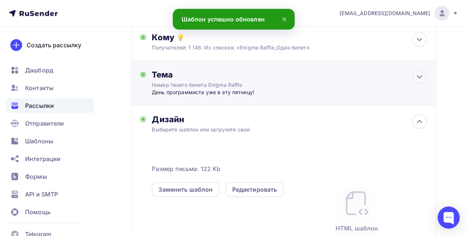
scroll to position [148, 0]
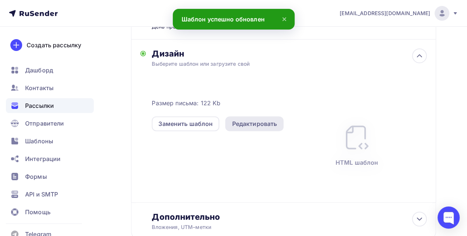
click at [253, 125] on div "Редактировать" at bounding box center [254, 123] width 45 height 9
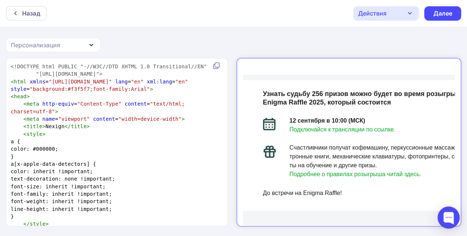
scroll to position [1, 0]
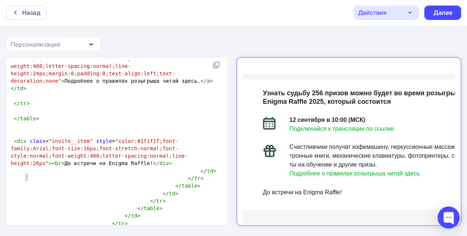
type textarea "11"
type textarea "100"
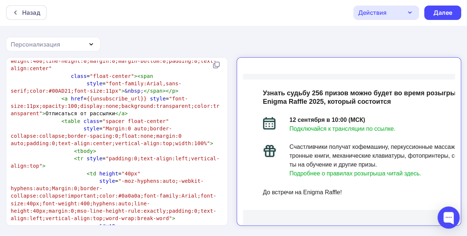
scroll to position [4703, 0]
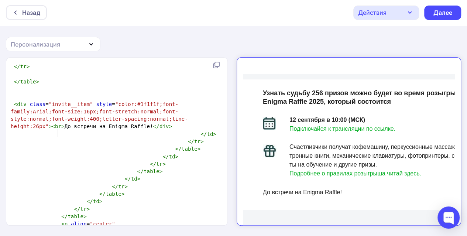
scroll to position [2, 0]
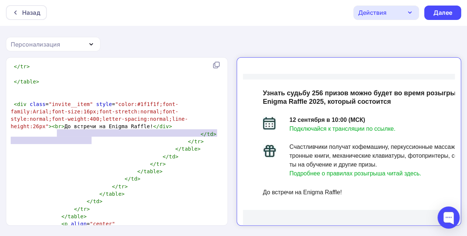
type textarea "<"
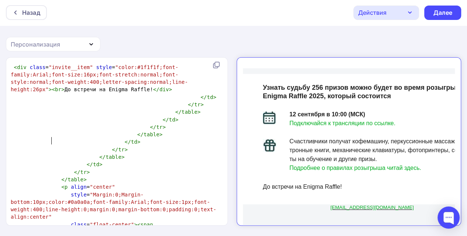
scroll to position [209, 0]
type textarea "{{unsubscribe_url}}"
drag, startPoint x: 75, startPoint y: 141, endPoint x: 130, endPoint y: 138, distance: 54.7
type textarea ""mailto:nexign.internalcommunications@nexign.com""
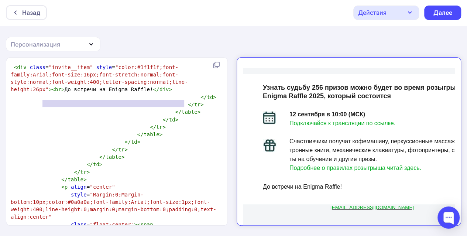
drag, startPoint x: 43, startPoint y: 103, endPoint x: 183, endPoint y: 103, distance: 140.3
paste textarea
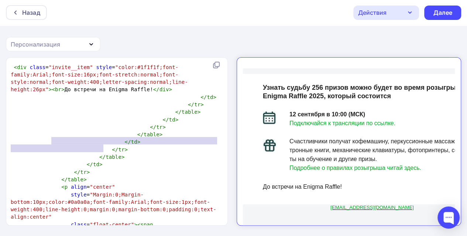
type textarea "<a href={{unsubscribe_url}} style="font-size:11px;opacity:100;display:none;back…"
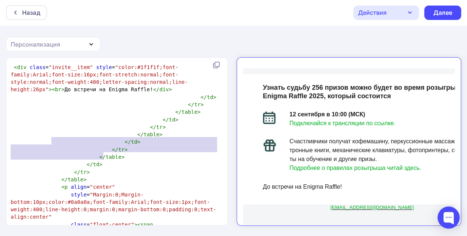
drag, startPoint x: 50, startPoint y: 141, endPoint x: 109, endPoint y: 154, distance: 60.3
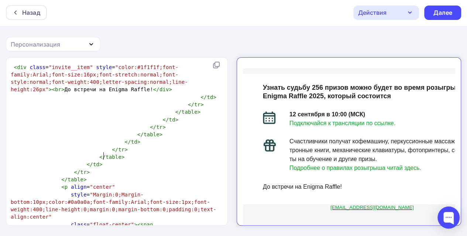
type textarea "Отписаться от рассылки"
drag, startPoint x: 90, startPoint y: 156, endPoint x: 29, endPoint y: 157, distance: 61.7
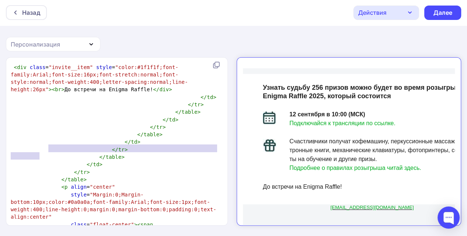
type textarea "<a href={{unsubscribe_url}} style="font-size:11px;opacity:100;display:none;back…"
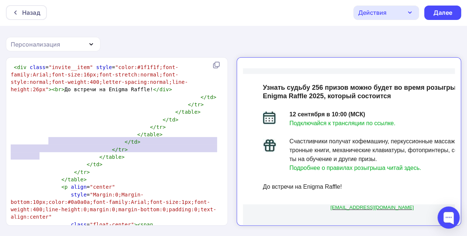
drag, startPoint x: 58, startPoint y: 155, endPoint x: 49, endPoint y: 142, distance: 16.0
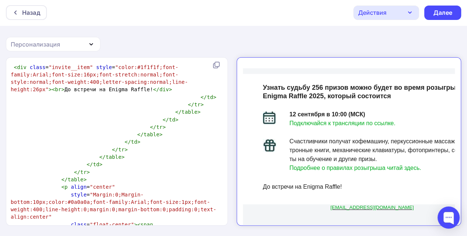
type textarea "Nexign.InternalCommunications@nexign.com"
drag, startPoint x: 58, startPoint y: 133, endPoint x: 172, endPoint y: 133, distance: 114.1
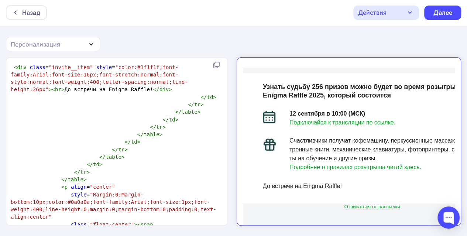
scroll to position [216, 0]
click at [374, 198] on span "Отписаться от рассылки" at bounding box center [365, 201] width 56 height 6
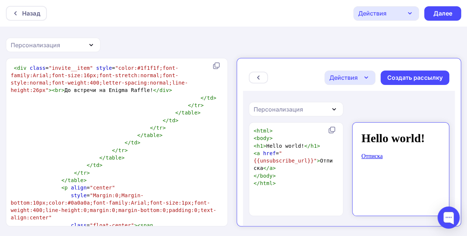
scroll to position [0, 0]
click at [251, 70] on icon at bounding box center [252, 71] width 6 height 6
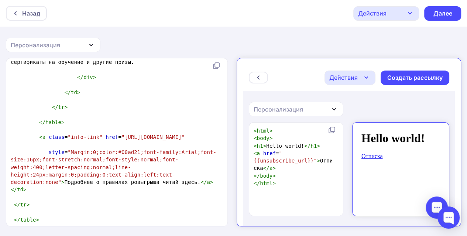
scroll to position [4327, 0]
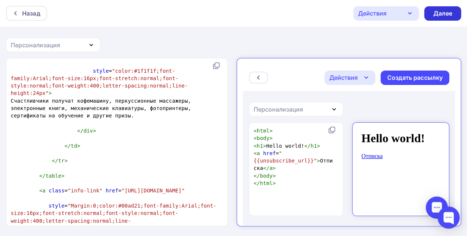
click at [444, 14] on div "Далее" at bounding box center [442, 13] width 19 height 8
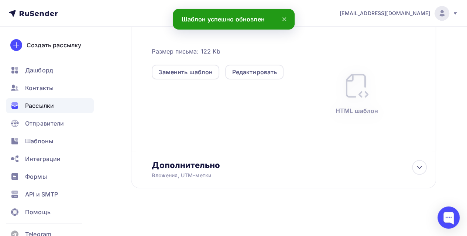
scroll to position [200, 0]
click at [246, 71] on div "Редактировать" at bounding box center [254, 72] width 45 height 9
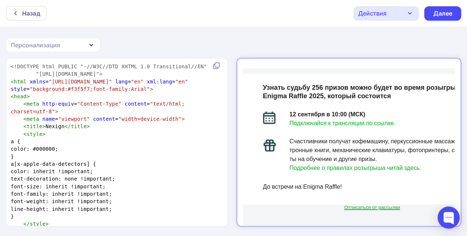
scroll to position [216, 0]
click at [109, 138] on pre "a {" at bounding box center [115, 141] width 212 height 7
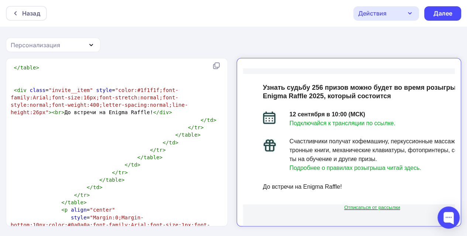
scroll to position [4504, 0]
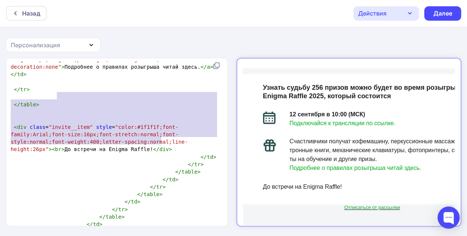
type textarea "<p align="center" style="Margin:0;Margin-bottom:10px;color:#0a0a0a;font-family:…"
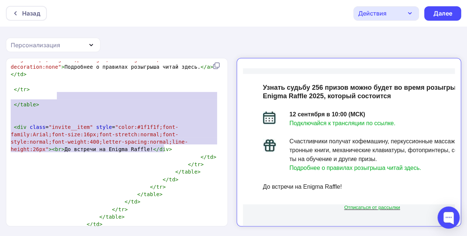
drag, startPoint x: 57, startPoint y: 95, endPoint x: 164, endPoint y: 147, distance: 118.4
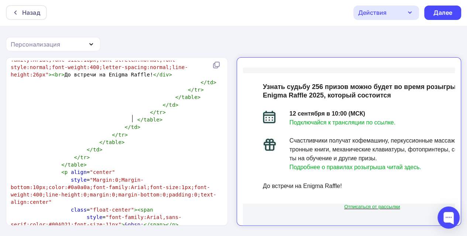
type textarea "text-underline:none'"
drag, startPoint x: 146, startPoint y: 117, endPoint x: 89, endPoint y: 117, distance: 56.9
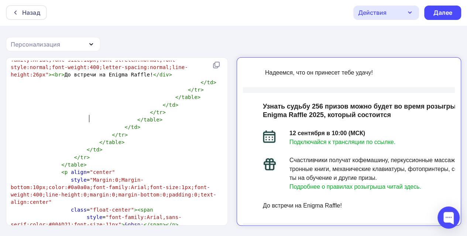
scroll to position [196, 0]
type textarea "text-underline:none'"
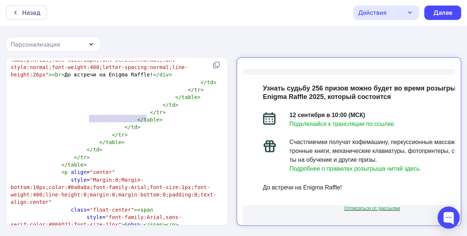
scroll to position [216, 0]
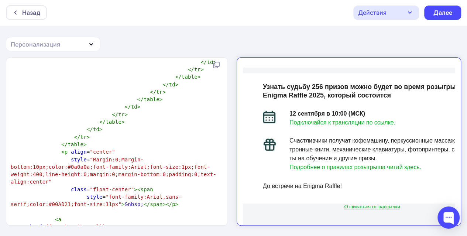
scroll to position [4606, 0]
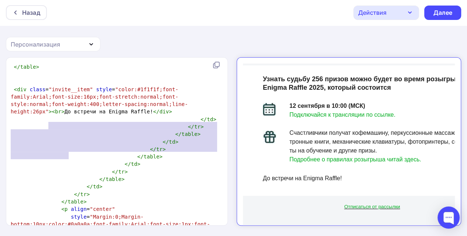
type textarea "<a href={{unsubscribe_url}}><span style='font-size:10.0pt;font-family:"Arial",s…"
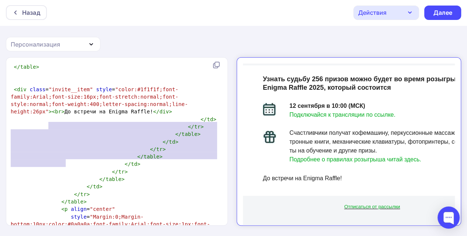
drag, startPoint x: 48, startPoint y: 125, endPoint x: 67, endPoint y: 162, distance: 41.6
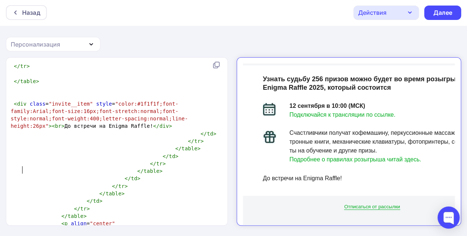
scroll to position [4504, 0]
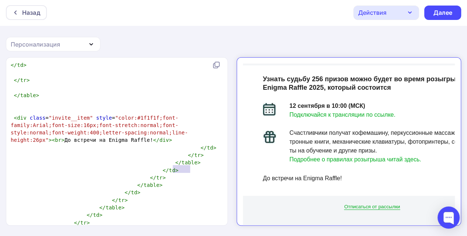
type textarea "#00AD21"
drag, startPoint x: 172, startPoint y: 170, endPoint x: 193, endPoint y: 166, distance: 21.1
type textarea "#00AD2"
drag, startPoint x: 190, startPoint y: 161, endPoint x: 209, endPoint y: 160, distance: 19.2
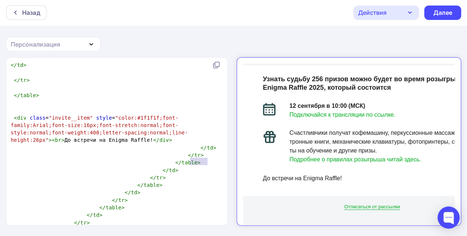
type textarea "#00AD21"
drag, startPoint x: 210, startPoint y: 160, endPoint x: 190, endPoint y: 160, distance: 19.9
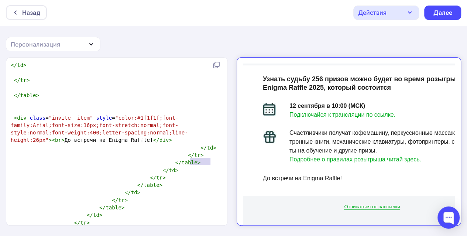
paste textarea
type textarea "#00AD21"
drag, startPoint x: 173, startPoint y: 168, endPoint x: 192, endPoint y: 168, distance: 19.6
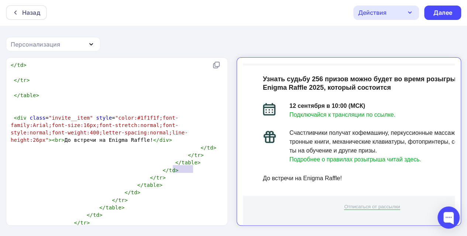
paste textarea
click at [445, 14] on div "Далее" at bounding box center [442, 12] width 19 height 8
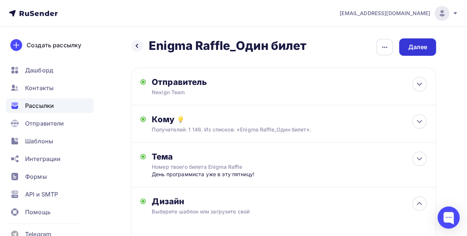
click at [420, 49] on div "Далее" at bounding box center [417, 47] width 19 height 8
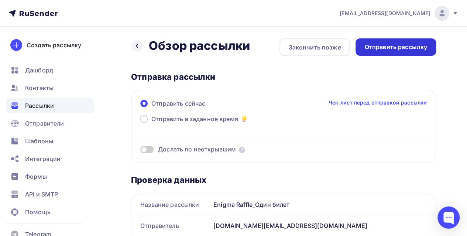
click at [386, 49] on div "Отправить рассылку" at bounding box center [395, 47] width 63 height 8
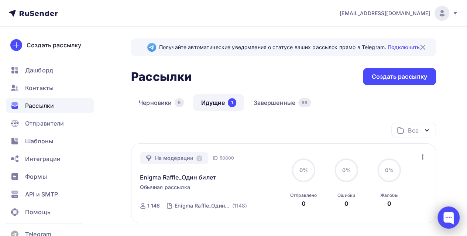
click at [445, 220] on div at bounding box center [448, 217] width 22 height 22
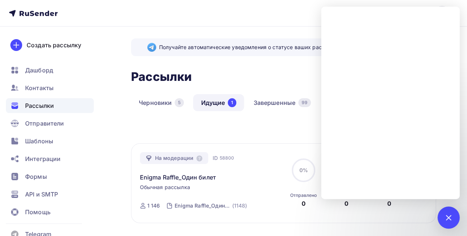
click at [277, 124] on div "Все Все папки Создать новую папку" at bounding box center [283, 133] width 305 height 20
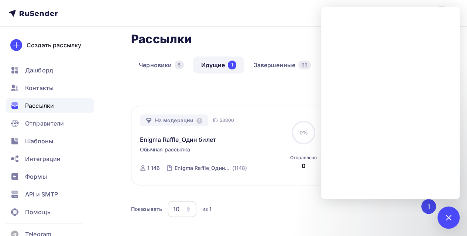
scroll to position [74, 0]
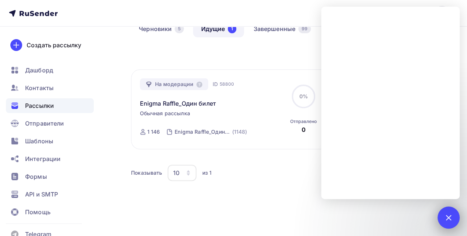
click at [454, 218] on div at bounding box center [448, 217] width 22 height 22
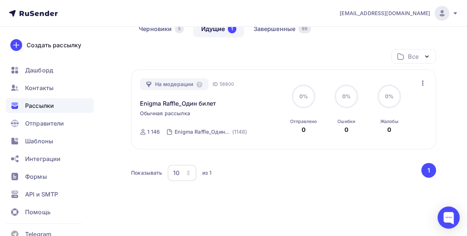
click at [350, 180] on div "Показывать 10 10 20 50 100 из 1" at bounding box center [275, 172] width 289 height 17
click at [429, 171] on button "1" at bounding box center [428, 170] width 15 height 15
click at [450, 217] on div at bounding box center [448, 217] width 22 height 22
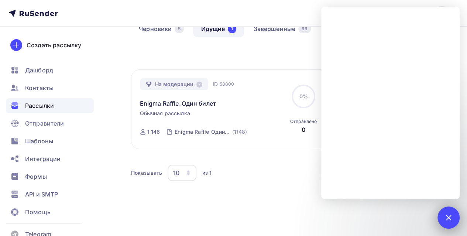
click at [450, 217] on div at bounding box center [448, 217] width 10 height 10
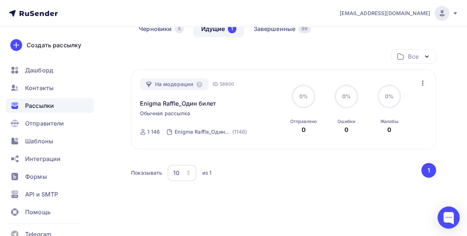
click at [420, 80] on icon "button" at bounding box center [422, 83] width 9 height 9
click at [192, 101] on link "Enigma Raffle_Один билет" at bounding box center [178, 103] width 76 height 9
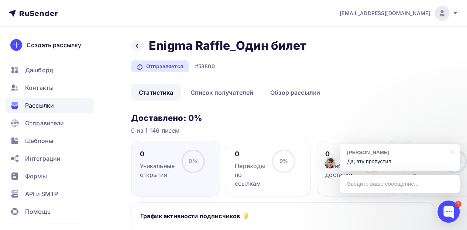
click at [52, 110] on span "Рассылки" at bounding box center [39, 105] width 29 height 9
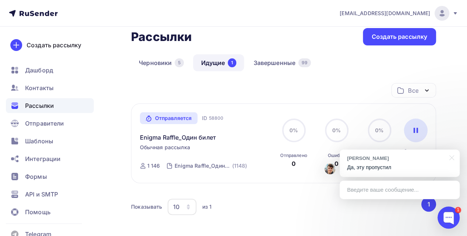
scroll to position [74, 0]
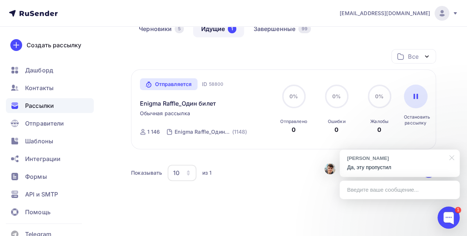
click at [454, 156] on div at bounding box center [450, 157] width 18 height 15
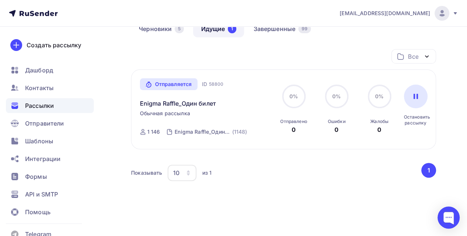
click at [66, 105] on div "Рассылки" at bounding box center [50, 105] width 88 height 15
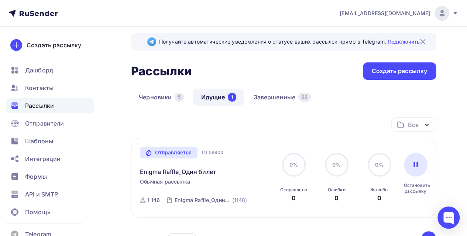
scroll to position [0, 0]
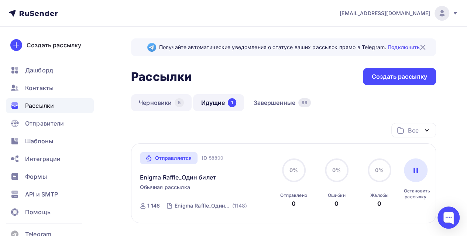
click at [158, 102] on link "Черновики 5" at bounding box center [161, 102] width 61 height 17
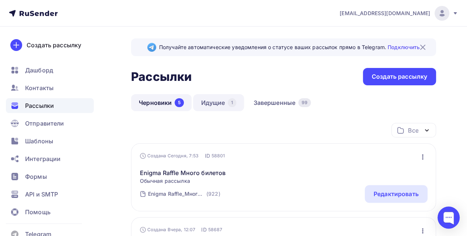
click at [211, 103] on link "Идущие 1" at bounding box center [218, 102] width 51 height 17
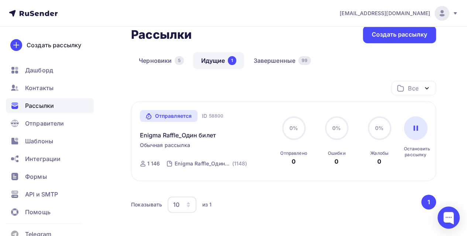
scroll to position [74, 0]
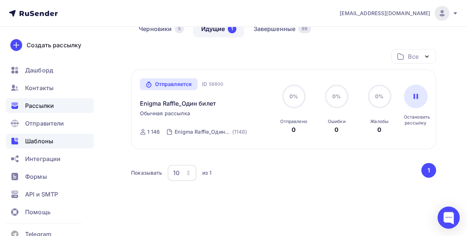
click at [44, 141] on span "Шаблоны" at bounding box center [39, 141] width 28 height 9
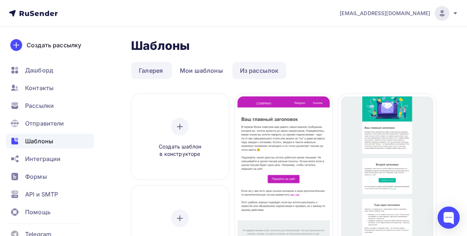
click at [250, 74] on link "Из рассылок" at bounding box center [259, 70] width 54 height 17
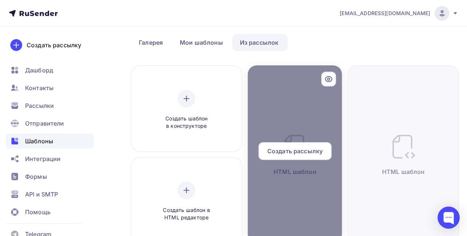
scroll to position [74, 0]
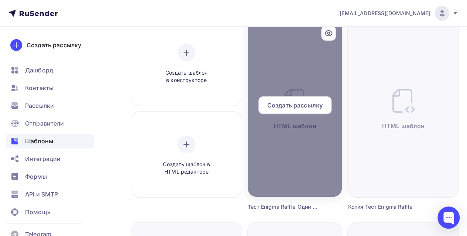
click at [293, 103] on span "Создать рассылку" at bounding box center [294, 105] width 55 height 9
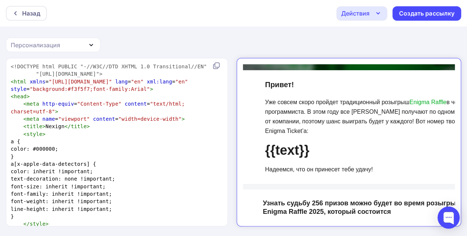
scroll to position [209, 0]
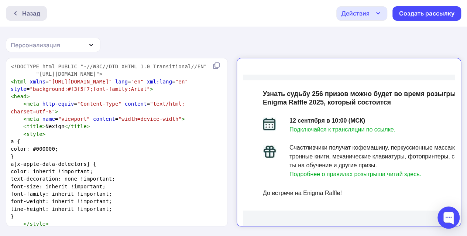
click at [16, 10] on icon at bounding box center [16, 13] width 6 height 6
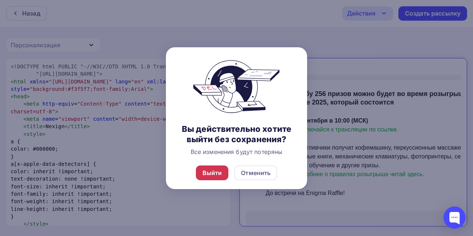
click at [209, 172] on div "Выйти" at bounding box center [212, 172] width 20 height 9
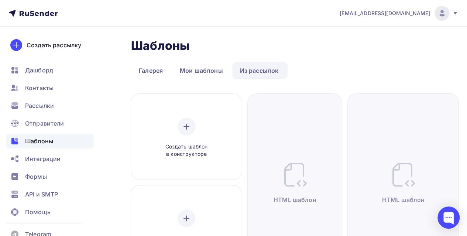
click at [48, 140] on span "Шаблоны" at bounding box center [39, 141] width 28 height 9
click at [158, 69] on link "Галерея" at bounding box center [151, 70] width 40 height 17
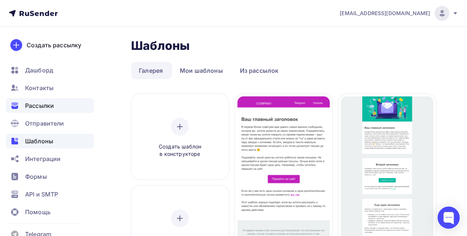
click at [47, 104] on span "Рассылки" at bounding box center [39, 105] width 29 height 9
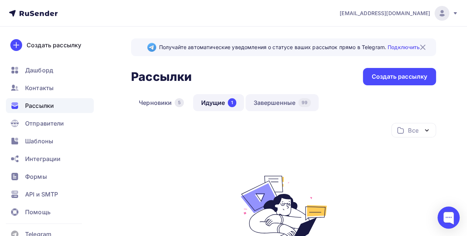
click at [279, 104] on link "Завершенные 99" at bounding box center [282, 102] width 73 height 17
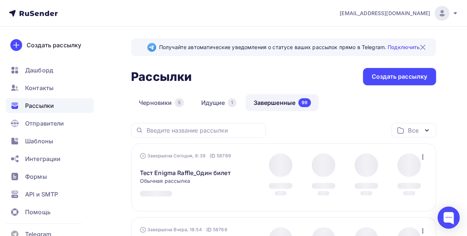
click at [423, 155] on icon "button" at bounding box center [422, 156] width 9 height 9
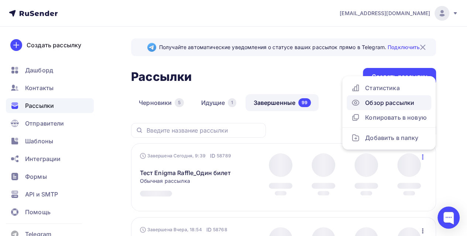
click at [381, 102] on div "Обзор рассылки" at bounding box center [389, 102] width 76 height 9
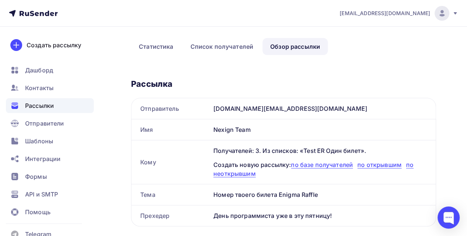
scroll to position [111, 0]
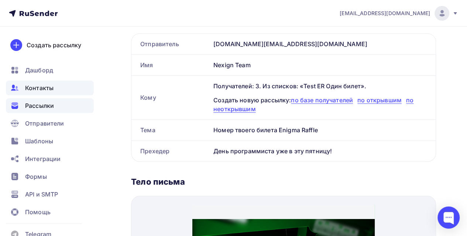
click at [45, 90] on span "Контакты" at bounding box center [39, 87] width 28 height 9
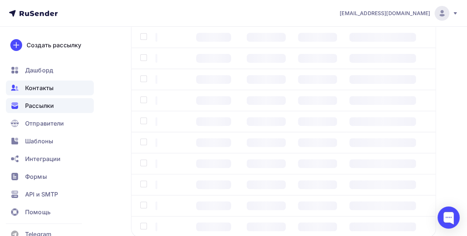
click at [50, 107] on span "Рассылки" at bounding box center [39, 105] width 29 height 9
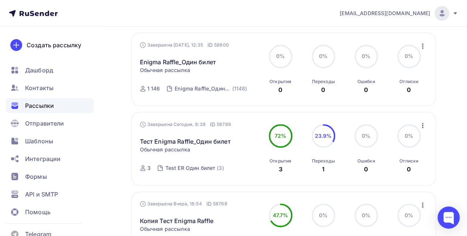
scroll to position [37, 0]
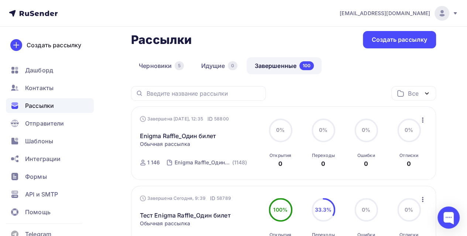
click at [423, 119] on icon "button" at bounding box center [422, 120] width 9 height 9
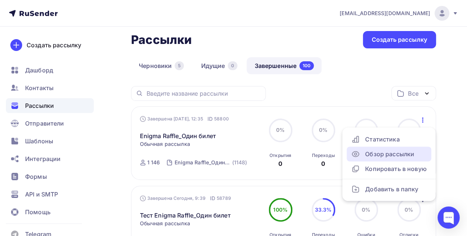
drag, startPoint x: 377, startPoint y: 154, endPoint x: 408, endPoint y: 106, distance: 56.9
click at [377, 154] on div "Обзор рассылки" at bounding box center [389, 154] width 76 height 9
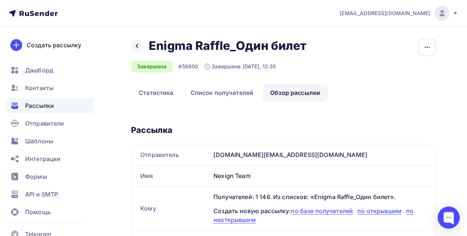
click at [425, 46] on icon "button" at bounding box center [427, 47] width 9 height 9
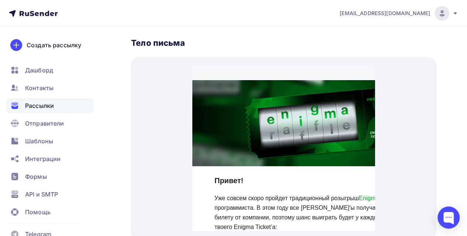
scroll to position [282, 0]
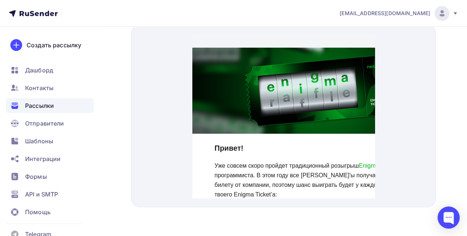
click at [289, 114] on img at bounding box center [321, 82] width 258 height 86
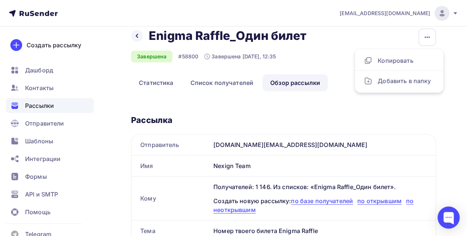
scroll to position [0, 0]
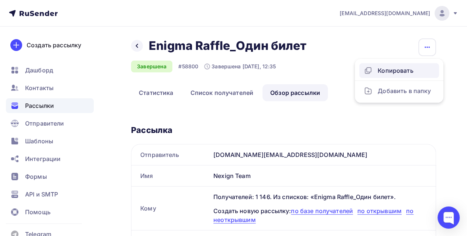
click at [394, 75] on div "Копировать" at bounding box center [399, 70] width 71 height 9
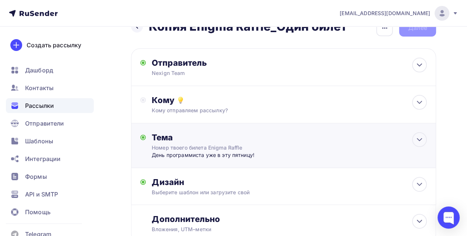
scroll to position [73, 0]
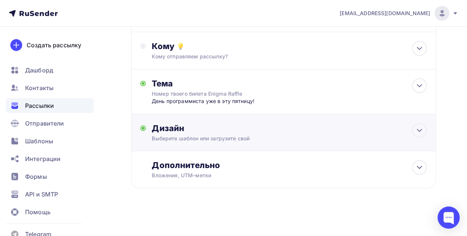
click at [201, 131] on div "Дизайн" at bounding box center [289, 128] width 275 height 10
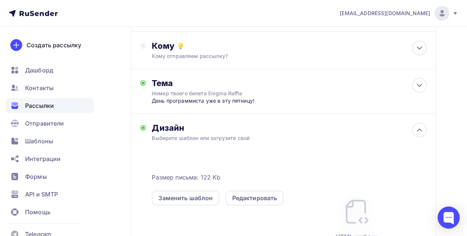
scroll to position [147, 0]
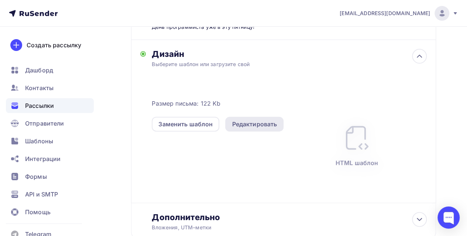
click at [254, 121] on div "Редактировать" at bounding box center [254, 124] width 45 height 9
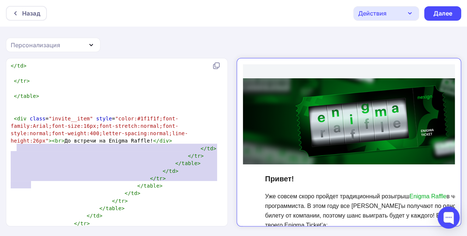
type textarea "<br> <a href="{{unsubscribe_url}}" style="font-size:10pt; font-family:Arial,san…"
drag, startPoint x: 30, startPoint y: 183, endPoint x: 14, endPoint y: 148, distance: 38.8
click at [30, 15] on div "Назад" at bounding box center [31, 13] width 18 height 9
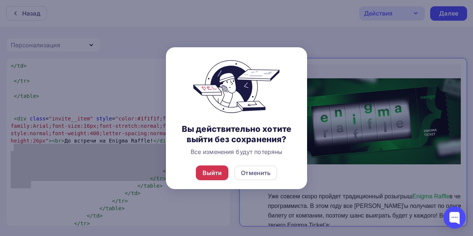
click at [205, 174] on div "Выйти" at bounding box center [212, 172] width 20 height 9
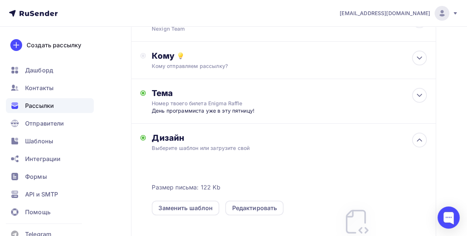
click at [44, 104] on span "Рассылки" at bounding box center [39, 105] width 29 height 9
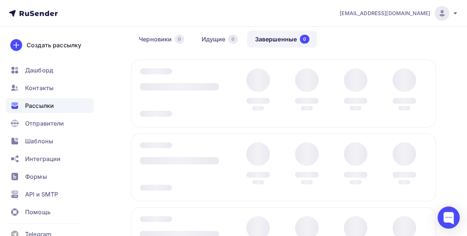
click at [159, 48] on link "Черновики 0" at bounding box center [161, 39] width 61 height 17
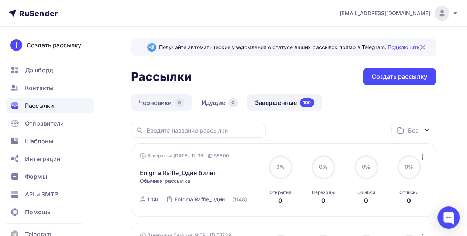
click at [151, 102] on link "Черновики 6" at bounding box center [161, 102] width 61 height 17
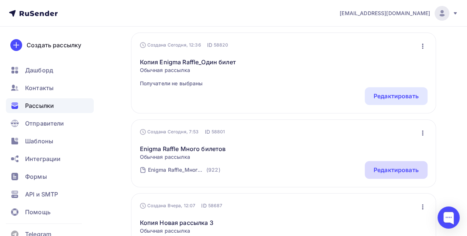
click at [394, 172] on div "Редактировать" at bounding box center [396, 169] width 45 height 9
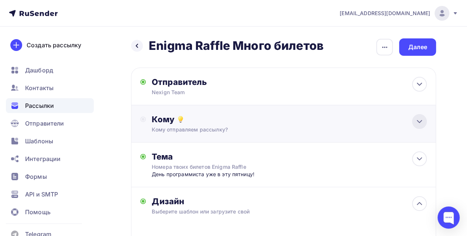
click at [419, 119] on icon at bounding box center [419, 121] width 9 height 9
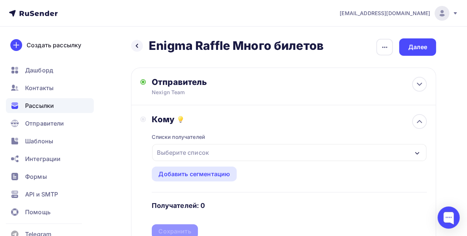
click at [235, 154] on div "Выберите список" at bounding box center [289, 152] width 274 height 17
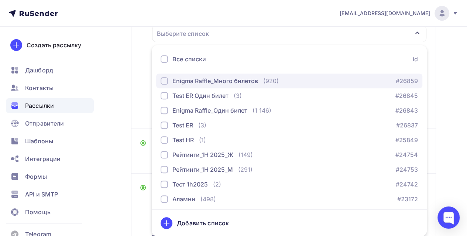
click at [164, 80] on div "button" at bounding box center [164, 80] width 7 height 7
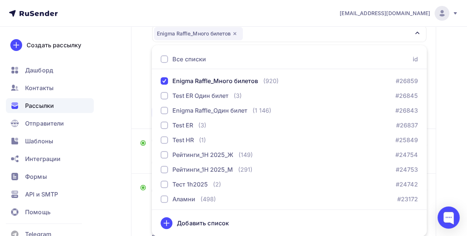
click at [450, 141] on div "Назад Enigma Raffle Много билетов Enigma Raffle Много билетов Закончить позже П…" at bounding box center [233, 165] width 467 height 514
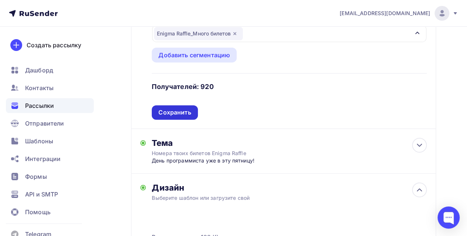
click at [181, 111] on div "Сохранить" at bounding box center [174, 112] width 32 height 8
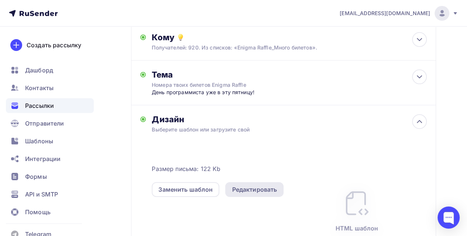
click at [248, 190] on div "Редактировать" at bounding box center [254, 189] width 45 height 9
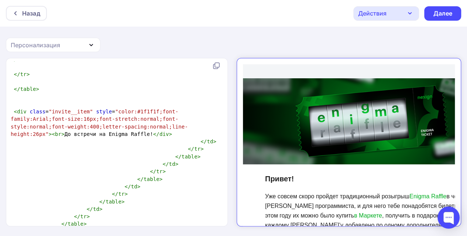
scroll to position [4521, 0]
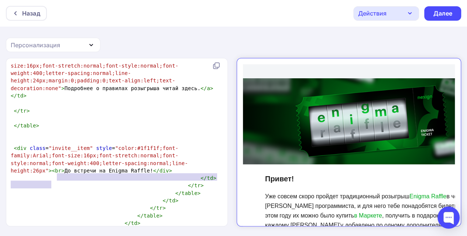
type textarea "<a href={{unsubscribe_url}} style="font-size:0px;opacity:0;display:none;backgro…"
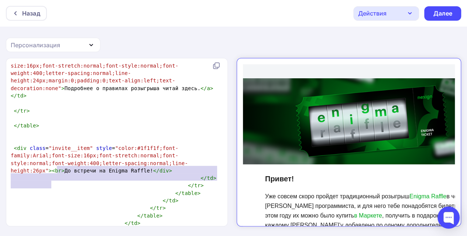
drag, startPoint x: 57, startPoint y: 183, endPoint x: 56, endPoint y: 171, distance: 13.0
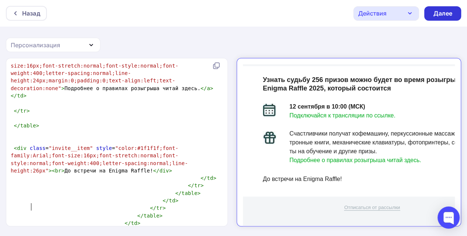
click at [439, 14] on div "Далее" at bounding box center [442, 13] width 19 height 8
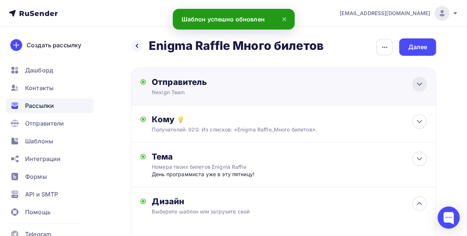
click at [419, 84] on icon at bounding box center [419, 84] width 9 height 9
type input "Nexign Team"
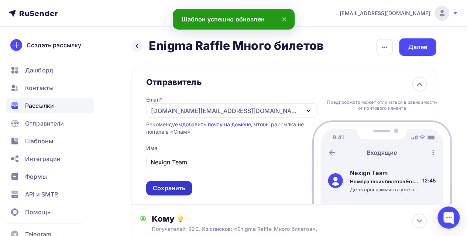
click at [175, 189] on div "Сохранить" at bounding box center [169, 188] width 32 height 8
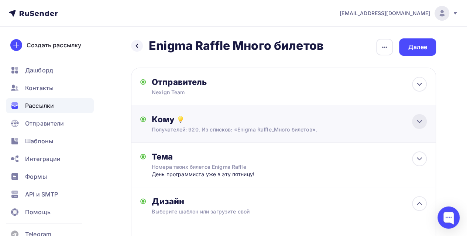
click at [424, 122] on div at bounding box center [419, 121] width 15 height 15
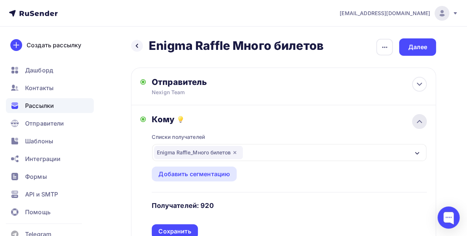
click at [424, 122] on div at bounding box center [419, 121] width 15 height 15
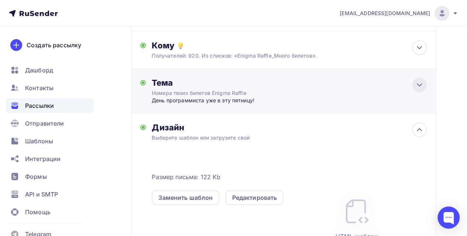
click at [422, 88] on icon at bounding box center [419, 84] width 9 height 9
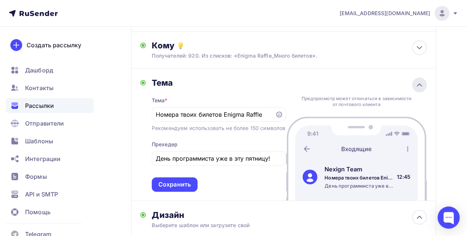
click at [421, 87] on icon at bounding box center [419, 84] width 9 height 9
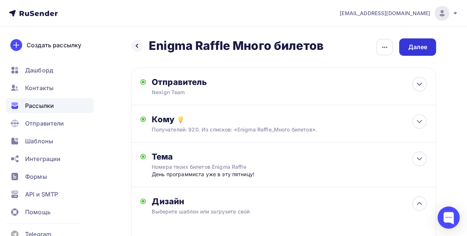
click at [417, 49] on div "Далее" at bounding box center [417, 47] width 19 height 8
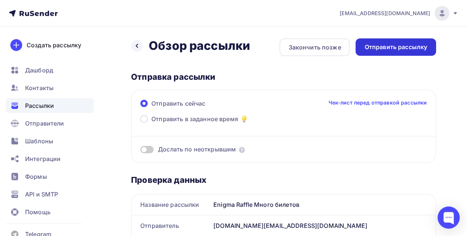
click at [408, 45] on div "Отправить рассылку" at bounding box center [395, 47] width 63 height 8
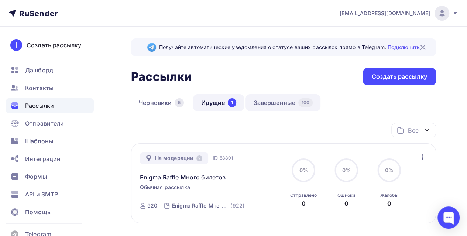
click at [264, 103] on link "Завершенные 100" at bounding box center [283, 102] width 75 height 17
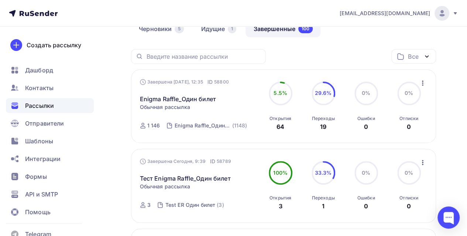
scroll to position [37, 0]
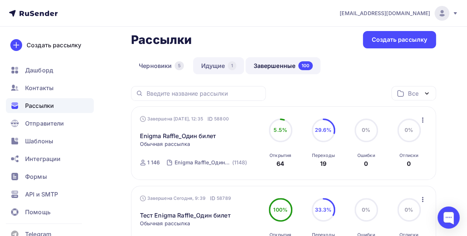
click at [212, 67] on link "Идущие 1" at bounding box center [218, 65] width 51 height 17
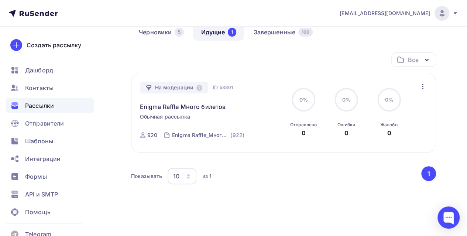
scroll to position [74, 0]
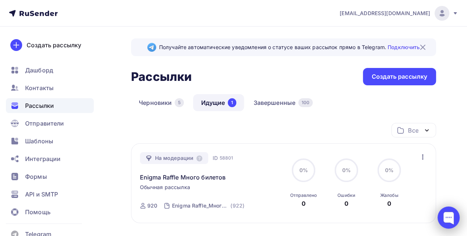
click at [448, 218] on div at bounding box center [448, 217] width 22 height 22
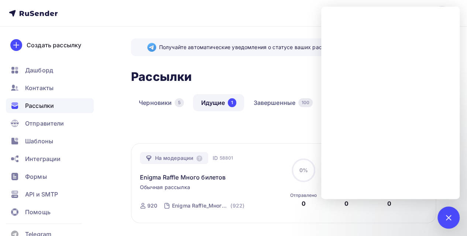
click at [268, 128] on div "Все Все папки Создать новую папку" at bounding box center [283, 133] width 305 height 20
click at [447, 216] on div at bounding box center [448, 217] width 10 height 10
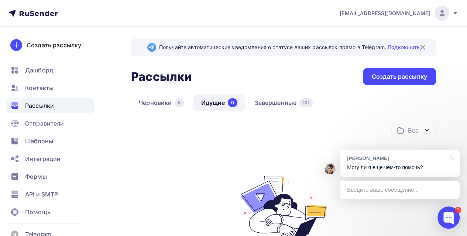
click at [416, 158] on div "[PERSON_NAME]" at bounding box center [396, 158] width 98 height 7
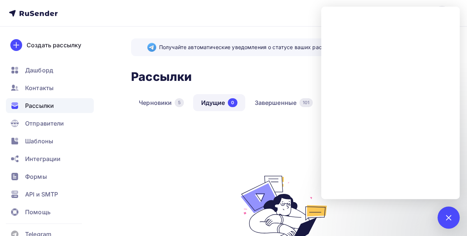
click at [213, 145] on div "Все Все папки Создать новую папку Нет идущих рассылок Создайте новую рассылку и…" at bounding box center [283, 218] width 305 height 190
click at [277, 82] on div "Рассылки Рассылки Создать рассылку" at bounding box center [283, 76] width 305 height 17
click at [214, 158] on div "Все Все папки Создать новую папку Нет идущих рассылок Создайте новую рассылку и…" at bounding box center [283, 218] width 305 height 190
click at [57, 101] on div "Рассылки" at bounding box center [50, 105] width 88 height 15
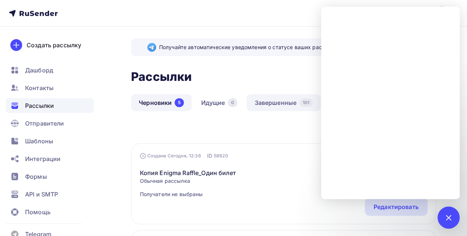
click at [282, 96] on link "Завершенные 101" at bounding box center [284, 102] width 74 height 17
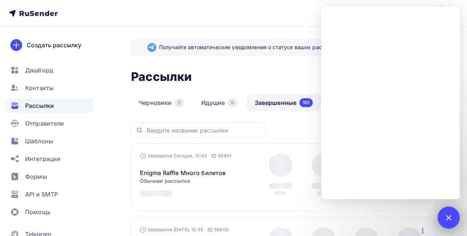
click at [447, 213] on div "1" at bounding box center [448, 217] width 22 height 22
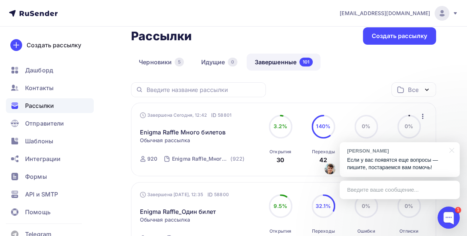
scroll to position [75, 0]
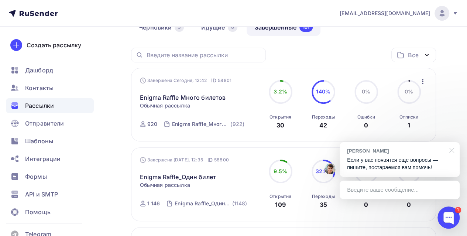
click at [451, 152] on div at bounding box center [450, 149] width 18 height 15
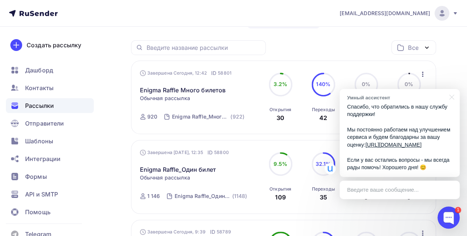
scroll to position [289, 0]
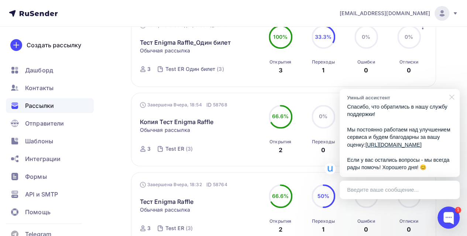
click at [453, 89] on div at bounding box center [450, 96] width 18 height 15
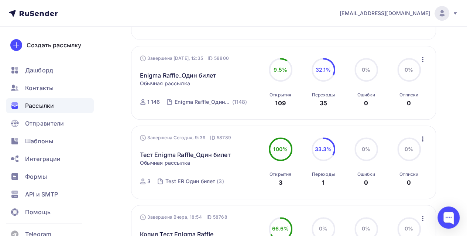
scroll to position [176, 0]
click at [10, 235] on div "Telegram" at bounding box center [50, 234] width 88 height 15
